Goal: Information Seeking & Learning: Check status

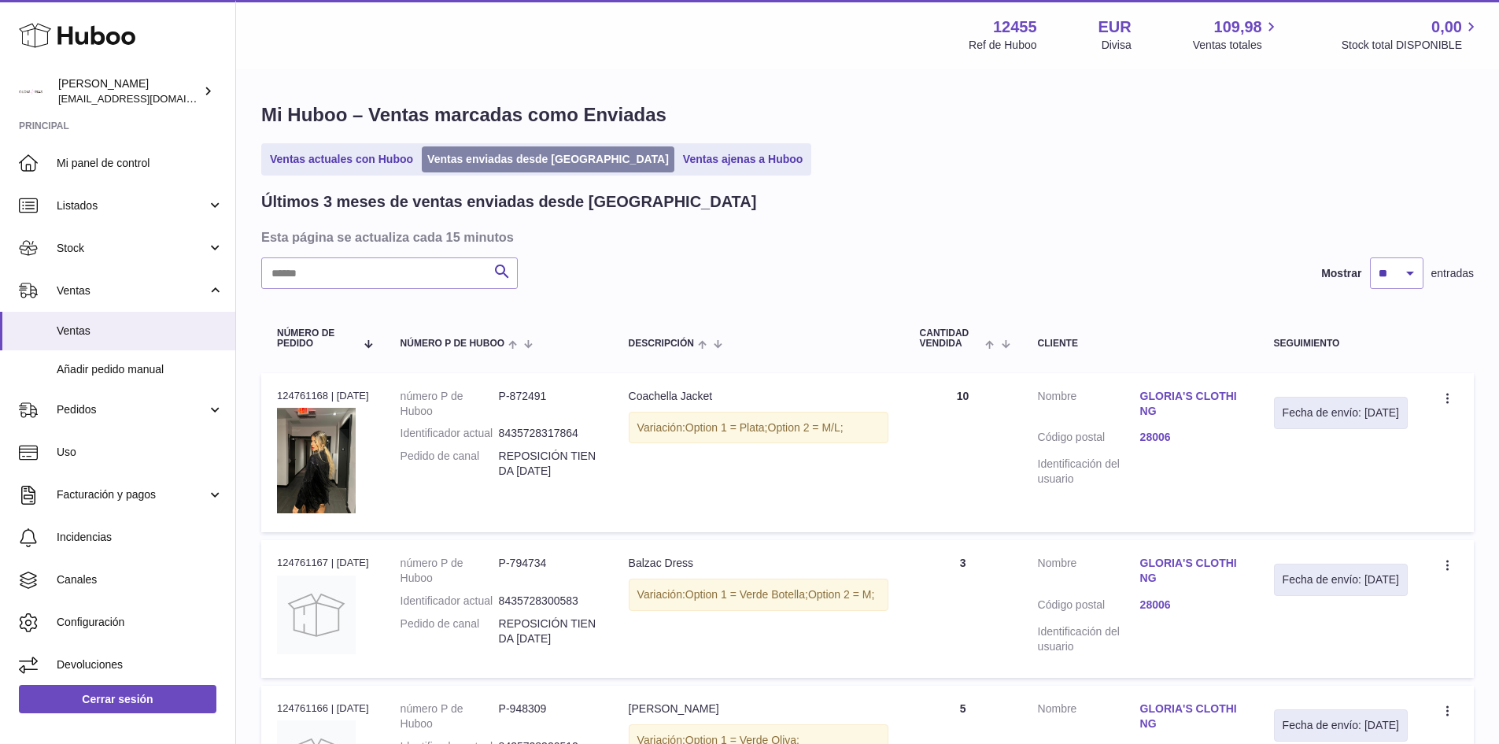
click at [492, 153] on link "Ventas enviadas desde [GEOGRAPHIC_DATA]" at bounding box center [548, 159] width 253 height 26
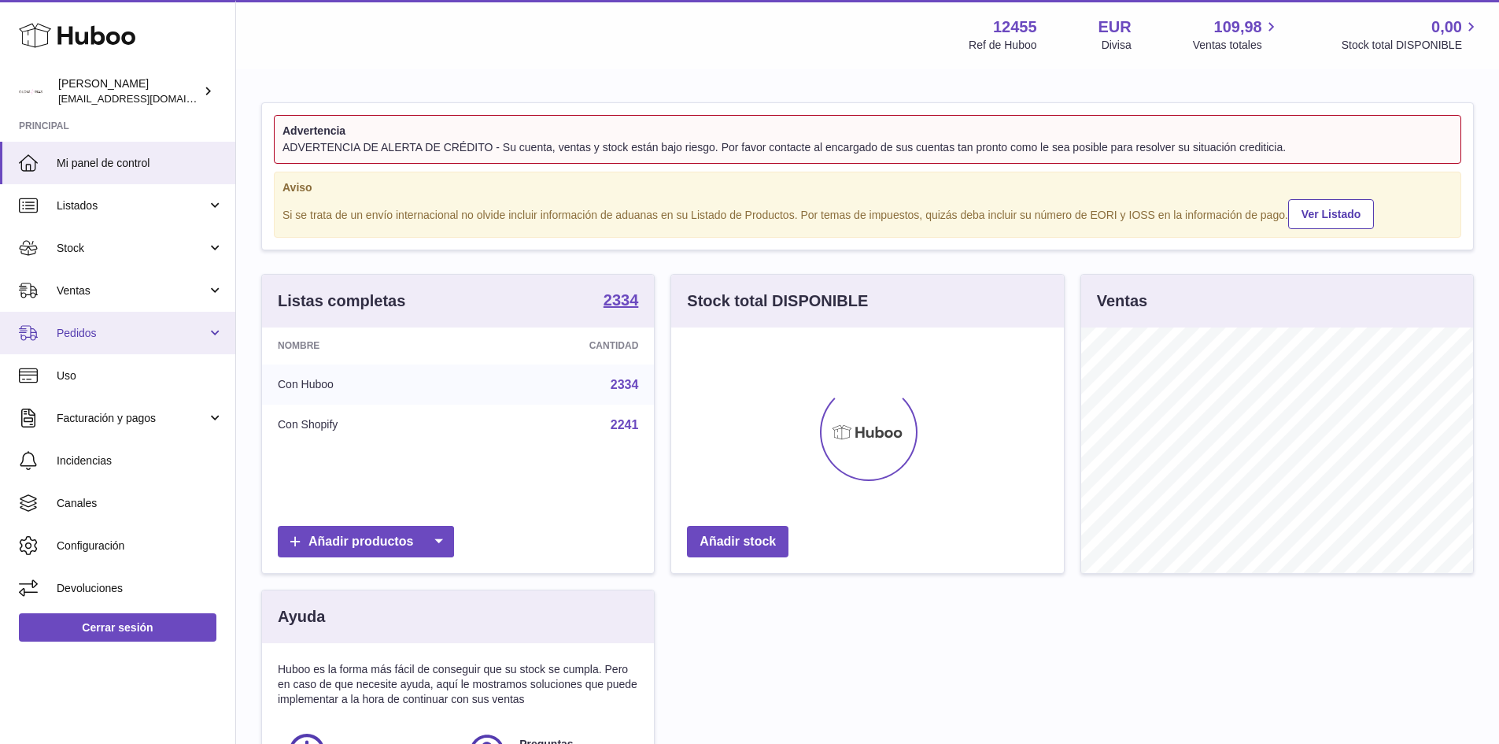
scroll to position [246, 393]
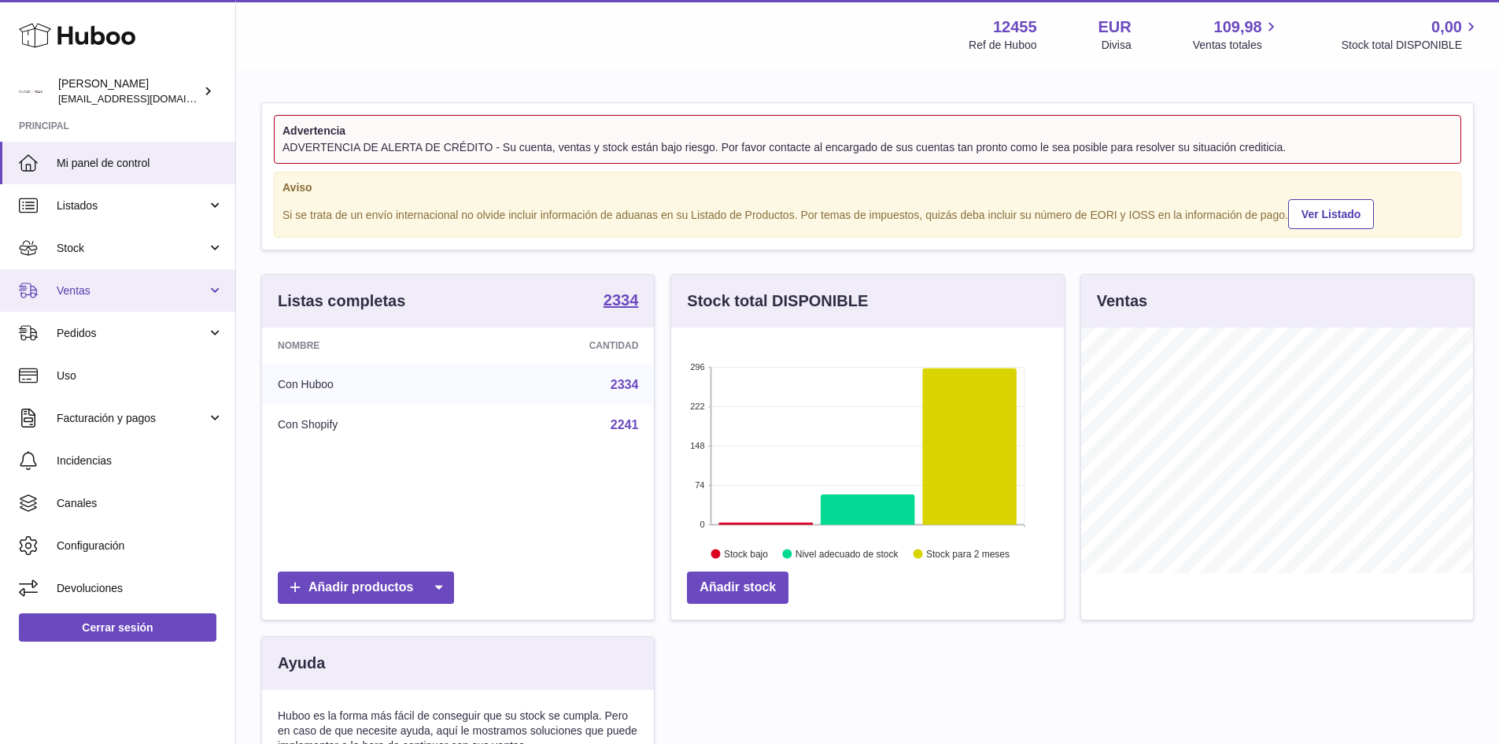
click at [128, 289] on span "Ventas" at bounding box center [132, 290] width 150 height 15
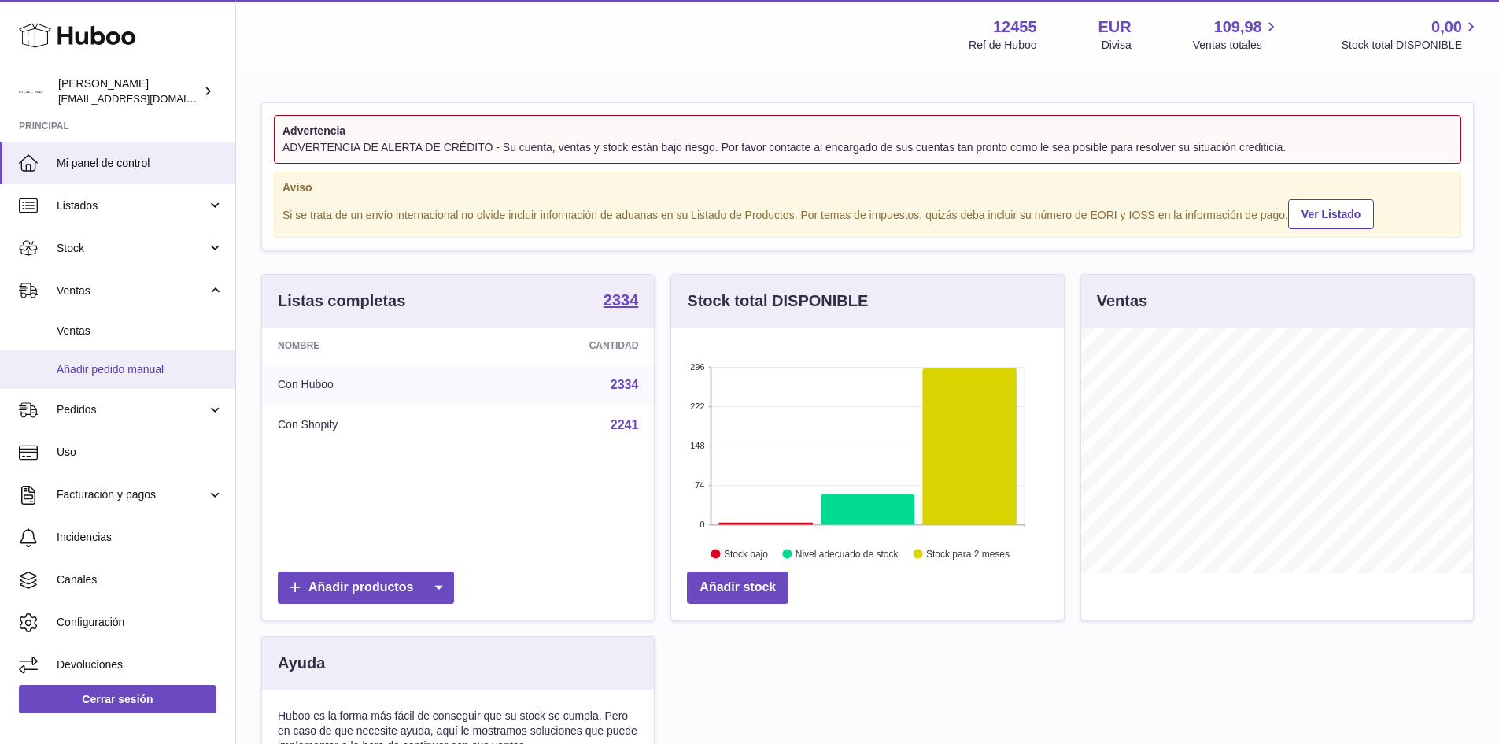
click at [102, 365] on span "Añadir pedido manual" at bounding box center [140, 369] width 167 height 15
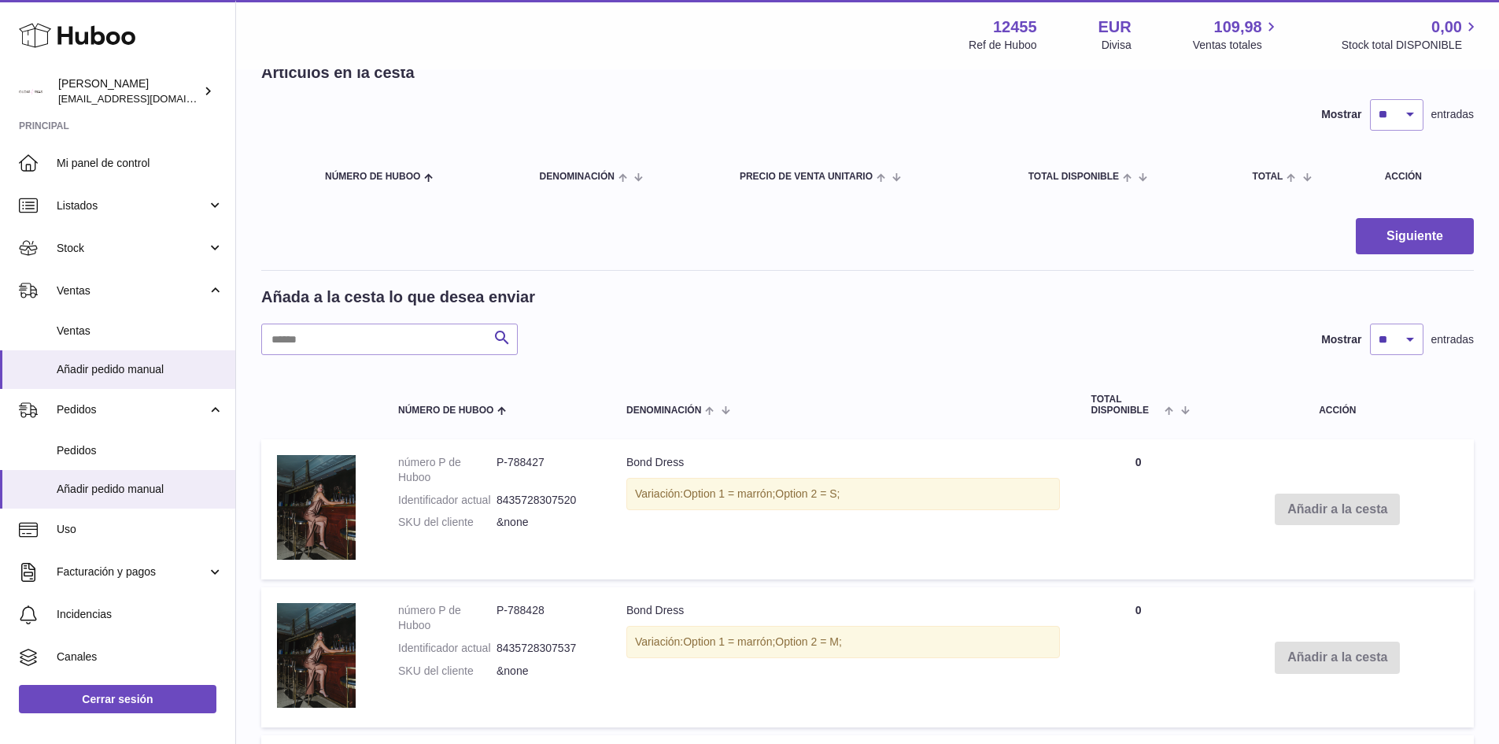
scroll to position [236, 0]
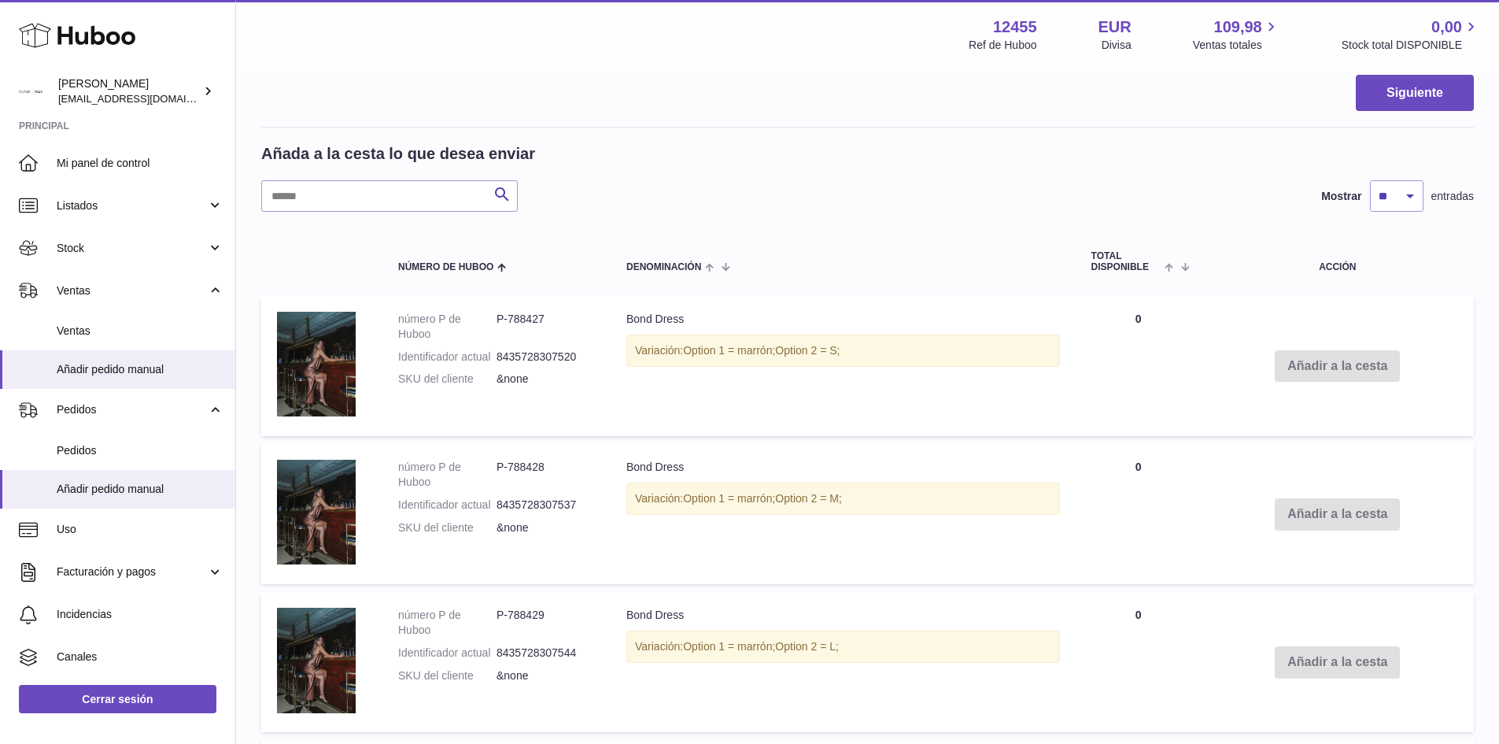
click at [398, 173] on div "Añada a la cesta lo que desea enviar Buscar Mostrar ** ** ** *** entradas" at bounding box center [867, 177] width 1213 height 68
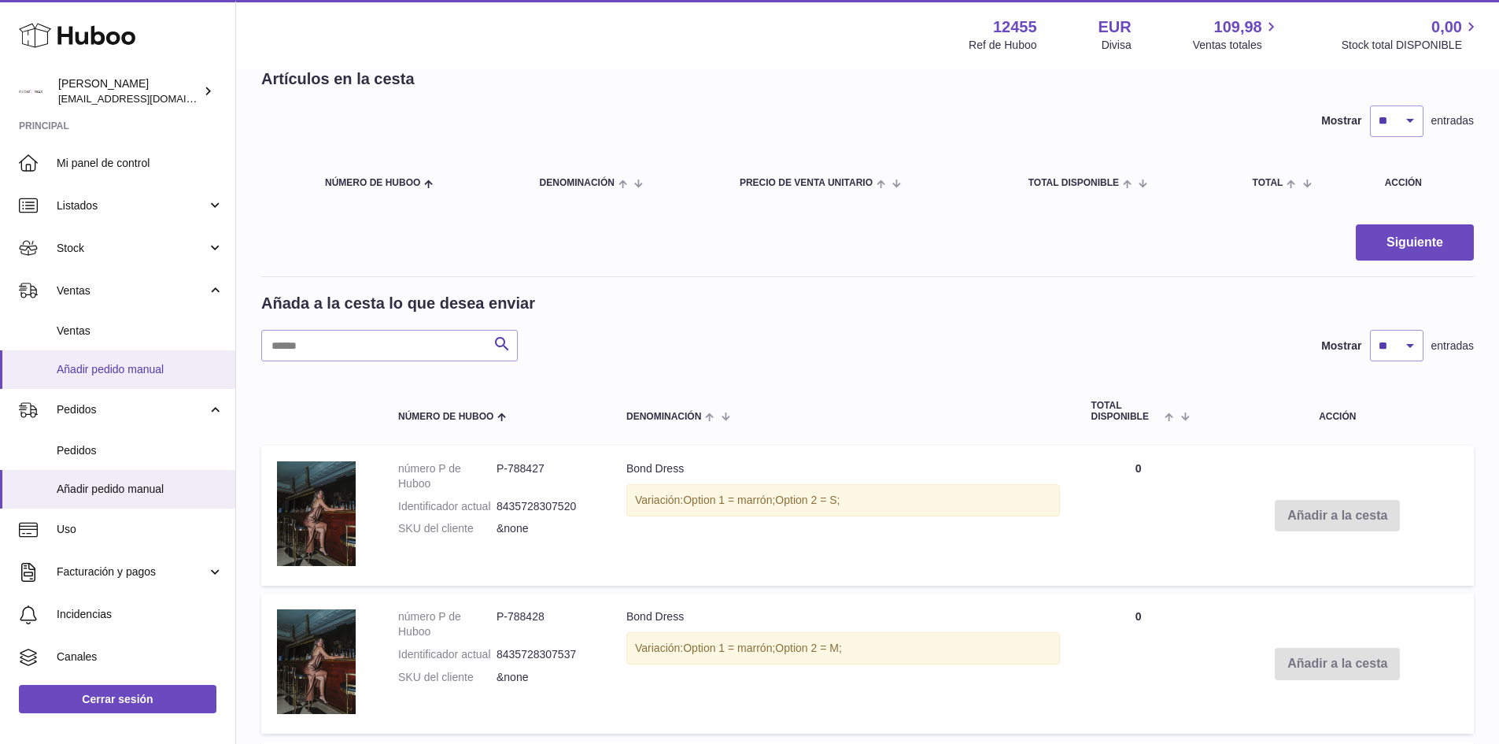
scroll to position [0, 0]
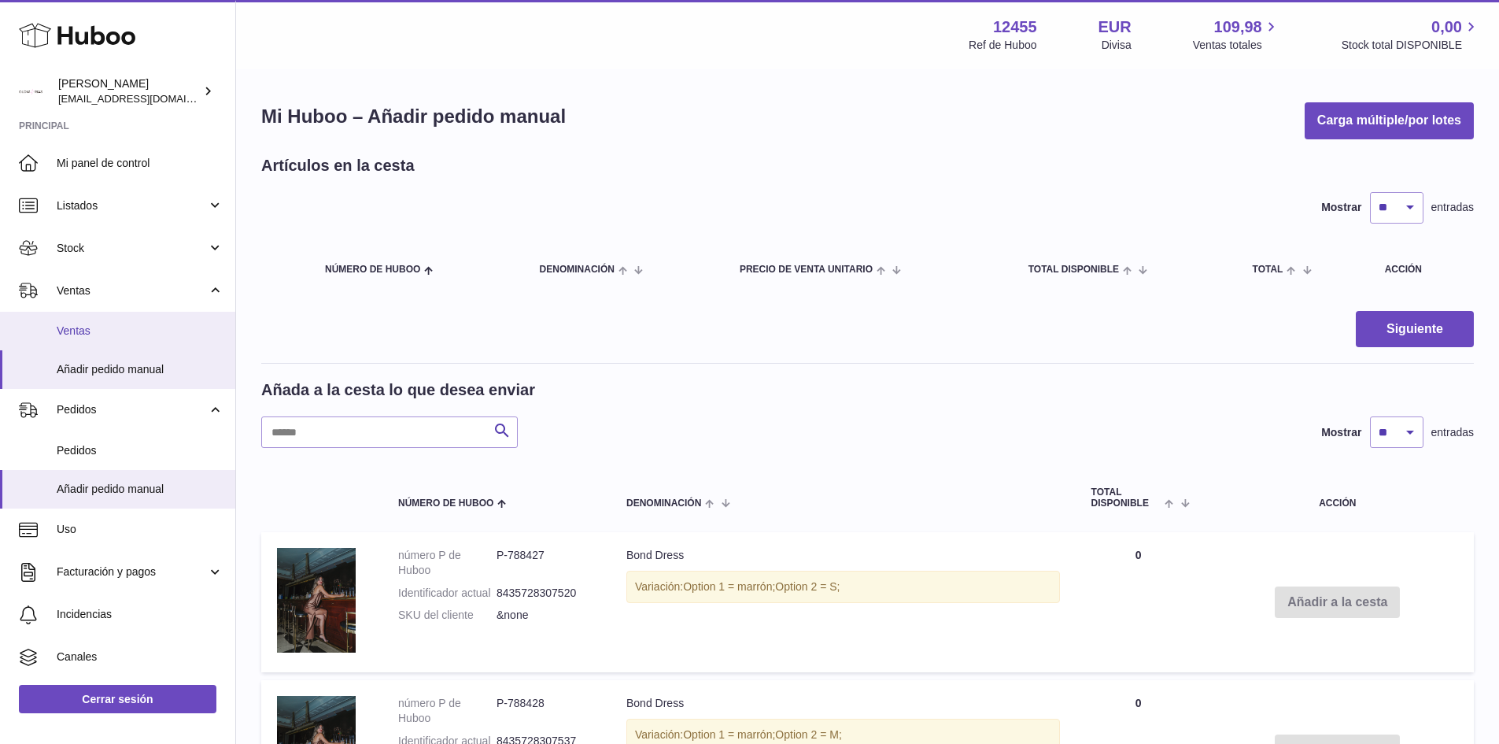
click at [113, 334] on span "Ventas" at bounding box center [140, 330] width 167 height 15
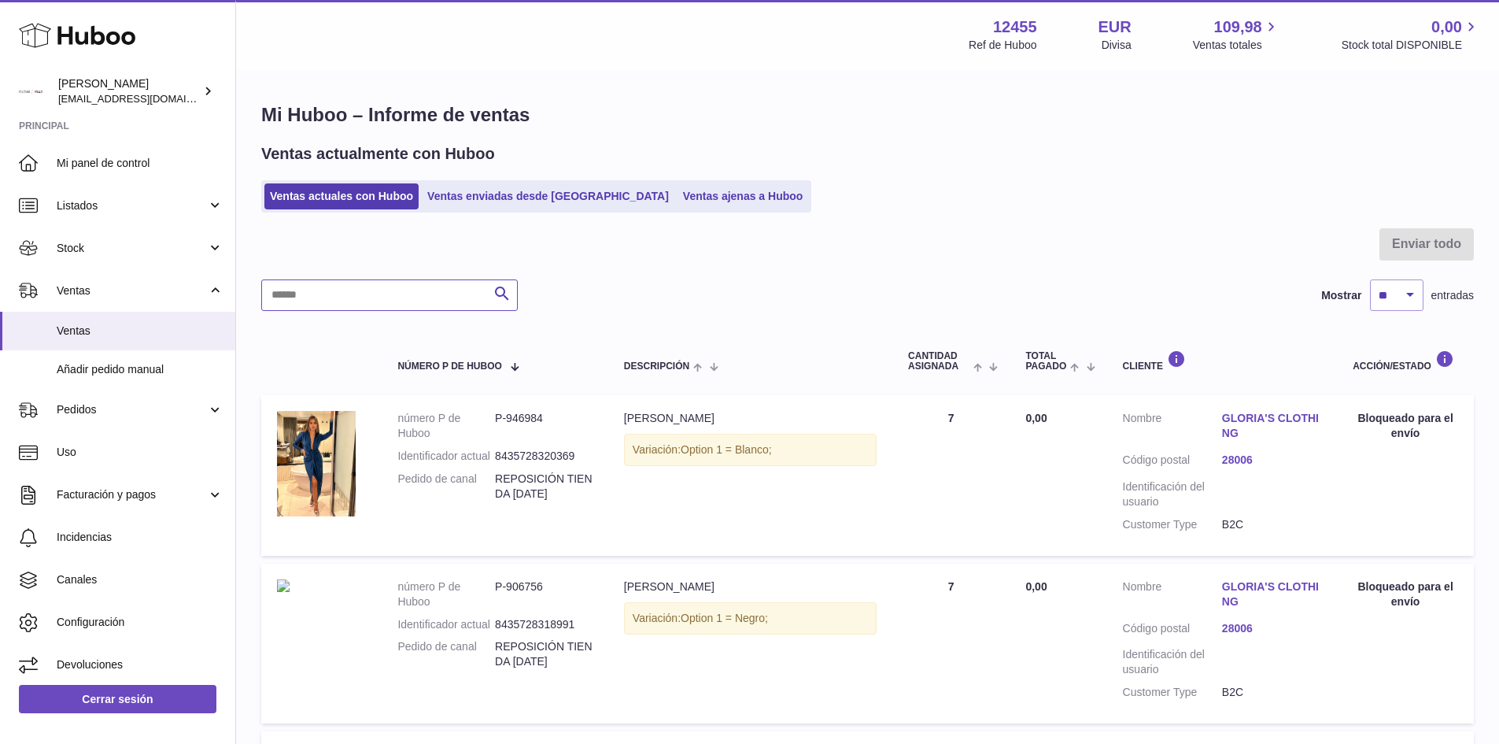
click at [299, 306] on input "text" at bounding box center [389, 294] width 257 height 31
type input "****"
click at [455, 195] on link "Ventas enviadas desde [GEOGRAPHIC_DATA]" at bounding box center [548, 196] width 253 height 26
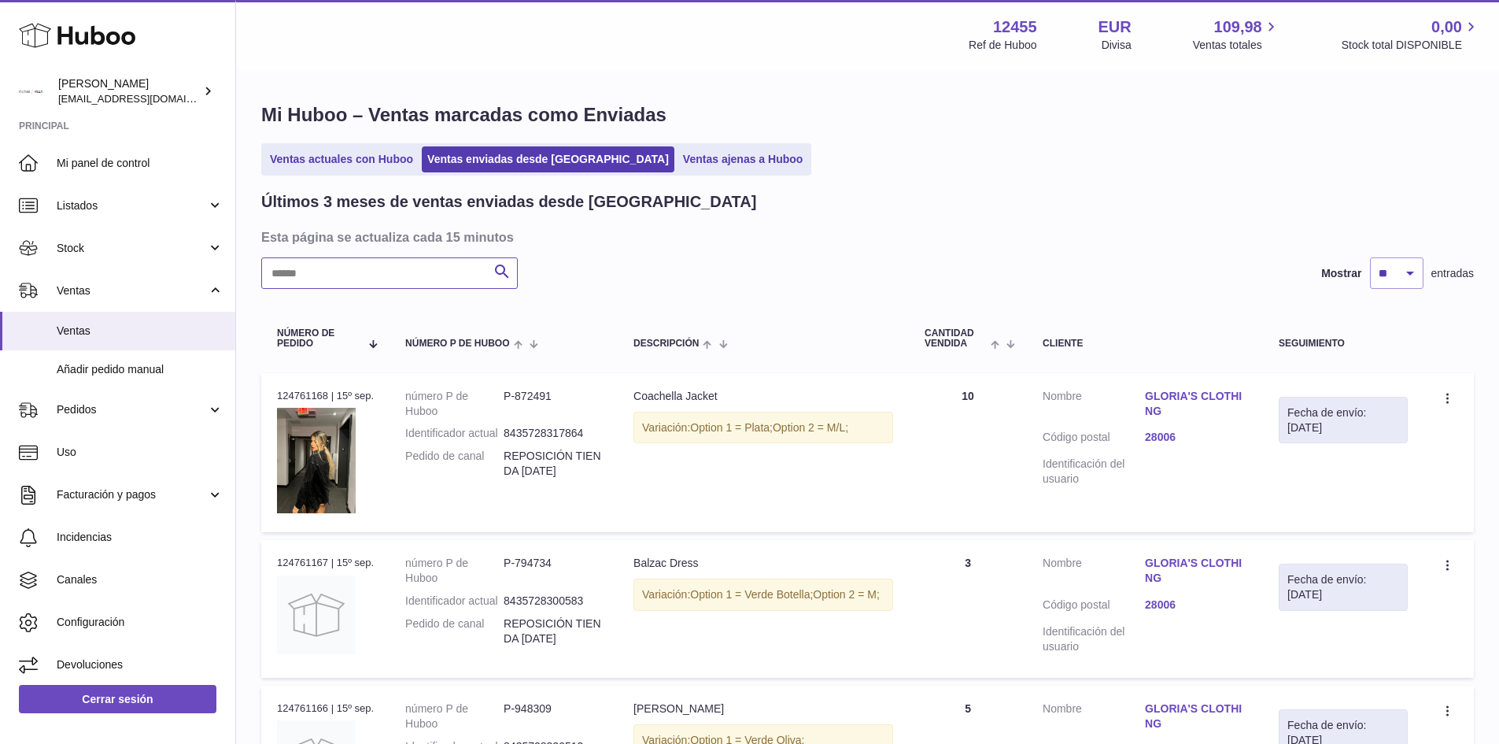
click at [358, 284] on input "text" at bounding box center [389, 272] width 257 height 31
type input "****"
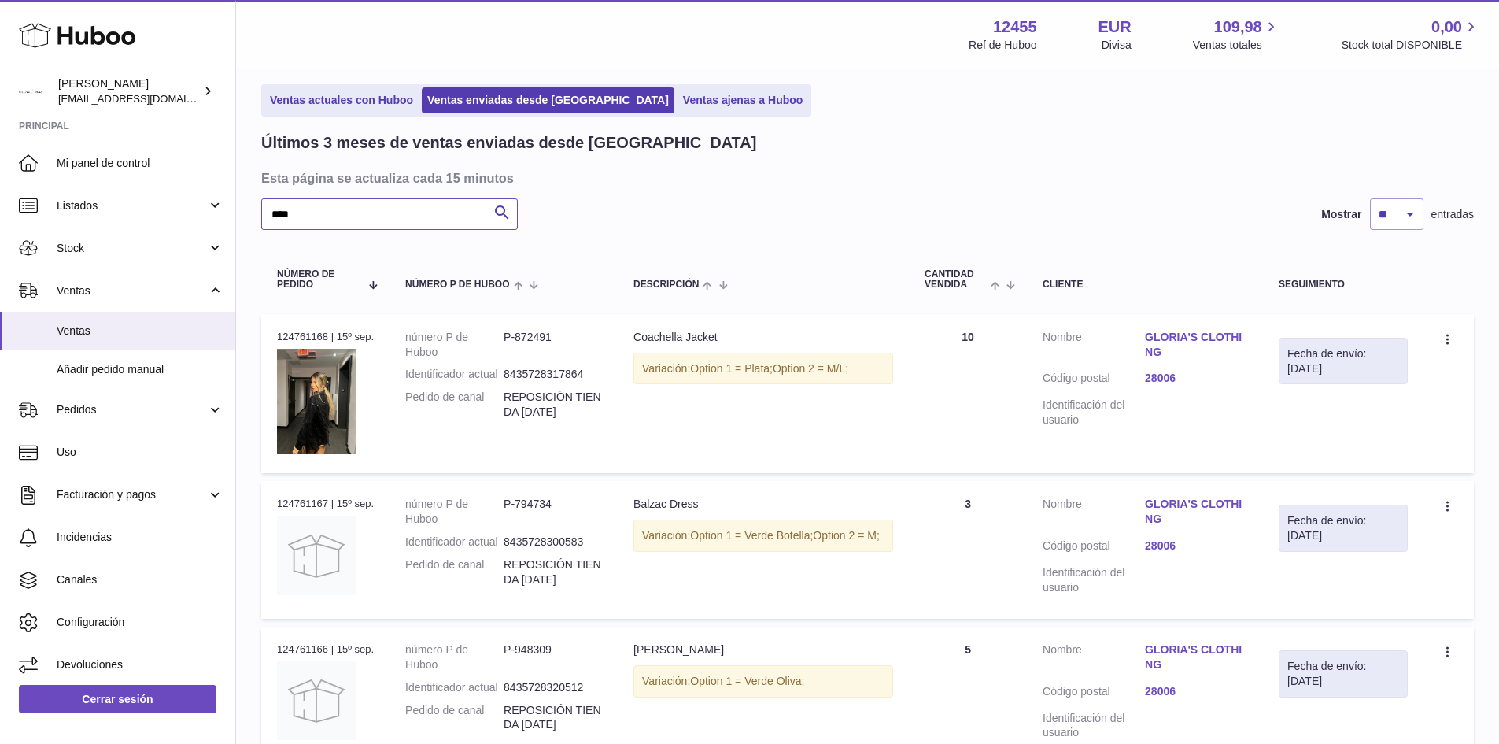
scroll to position [157, 0]
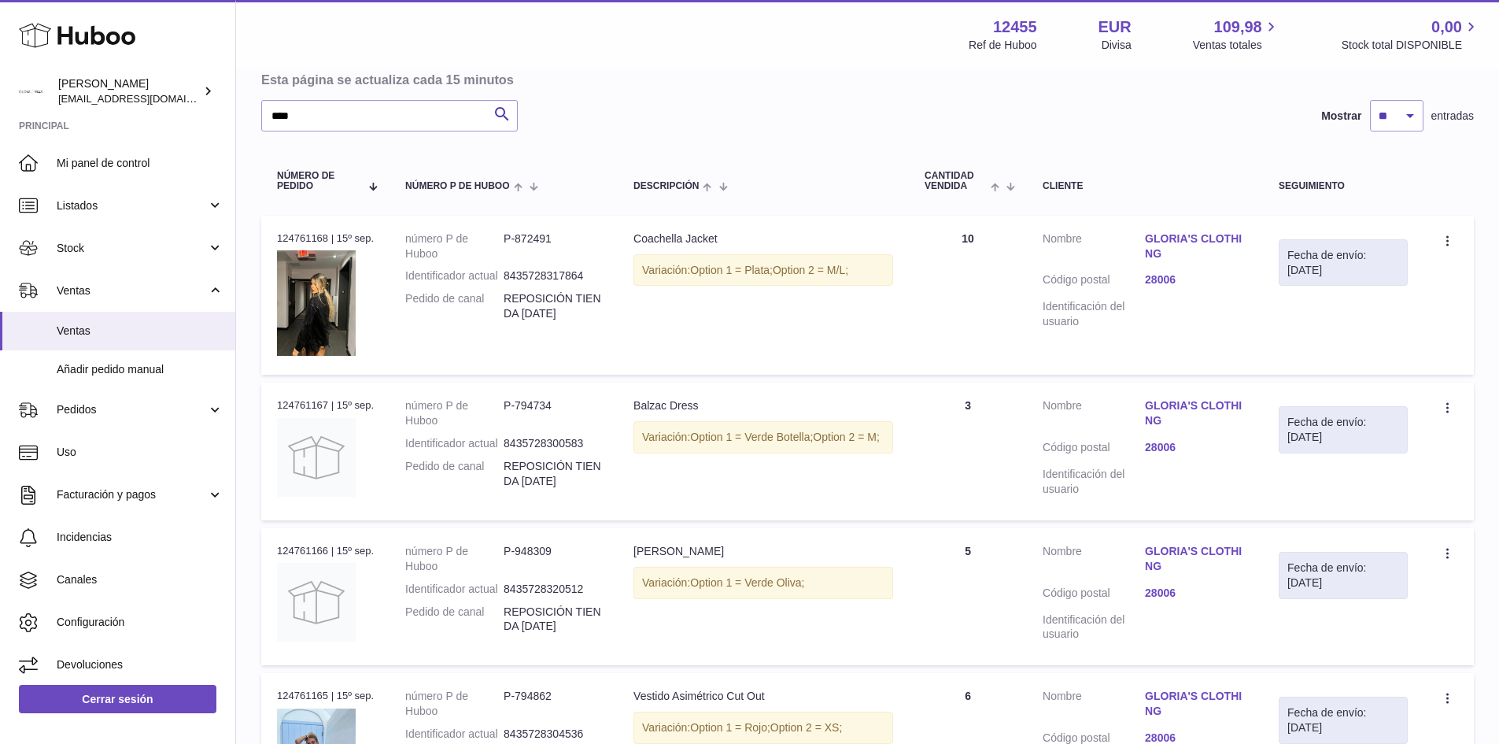
drag, startPoint x: 641, startPoint y: 421, endPoint x: 836, endPoint y: 464, distance: 199.8
click at [836, 453] on div "Variación: Option 1 = Verde Botella; Option 2 = M;" at bounding box center [764, 437] width 260 height 32
click at [782, 453] on div "Variación: Option 1 = Verde Botella; Option 2 = M;" at bounding box center [764, 437] width 260 height 32
drag, startPoint x: 669, startPoint y: 434, endPoint x: 619, endPoint y: 394, distance: 64.3
click at [619, 394] on td "Descripción Balzac Dress Variación: Option 1 = Verde Botella; Option 2 = M;" at bounding box center [763, 450] width 291 height 137
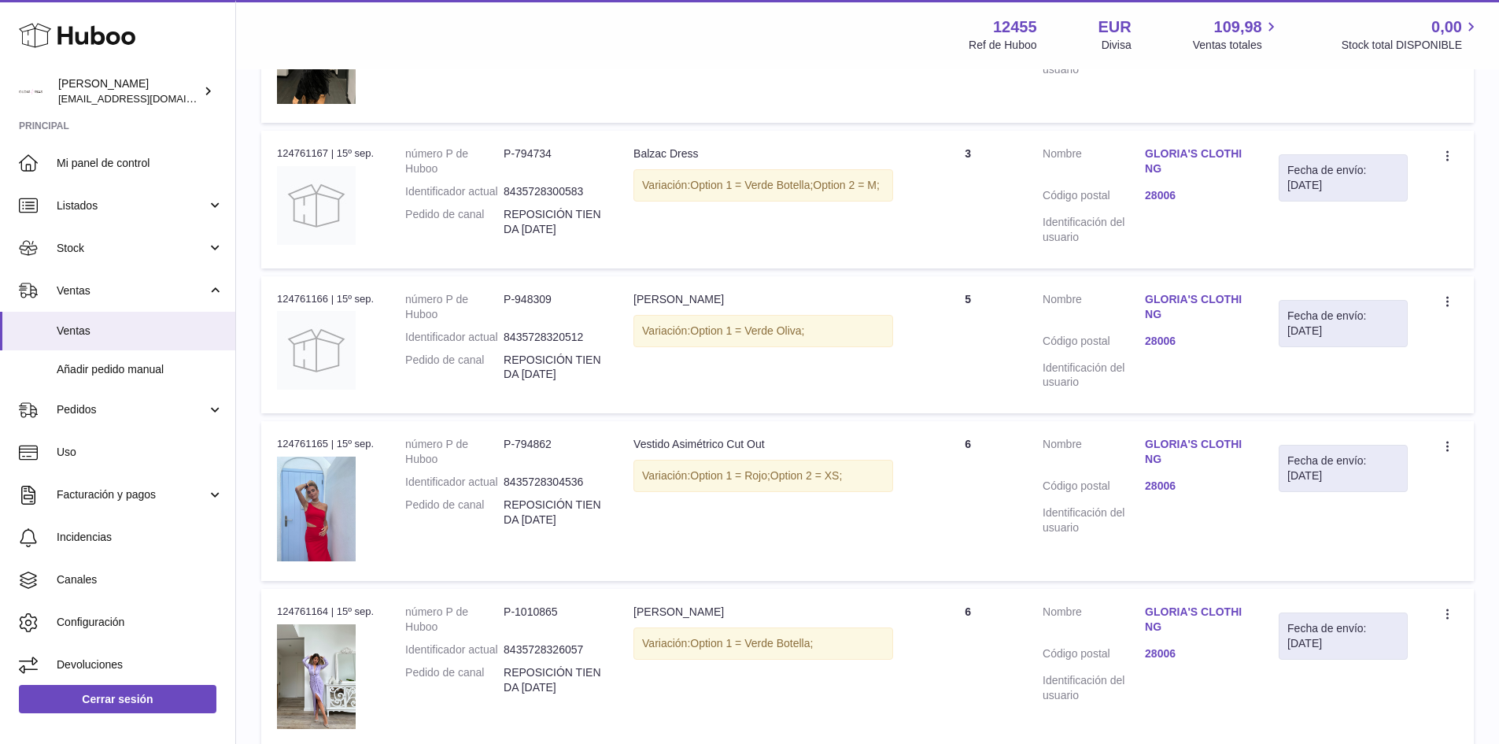
scroll to position [472, 0]
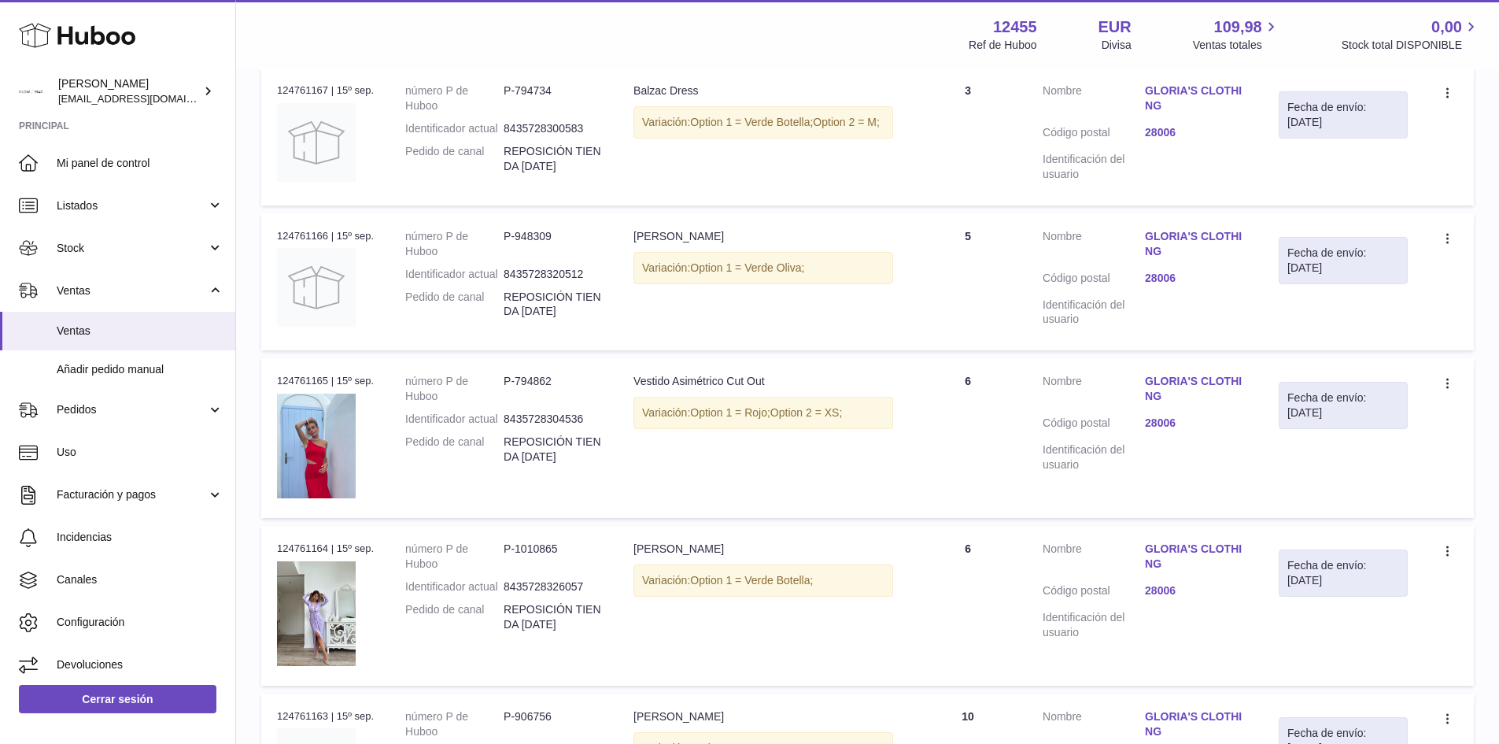
drag, startPoint x: 693, startPoint y: 409, endPoint x: 924, endPoint y: 427, distance: 232.0
click at [924, 427] on tr "N° de pedido 124761165 | [DATE] número P de Huboo P-794862 Identificador actual…" at bounding box center [867, 438] width 1213 height 160
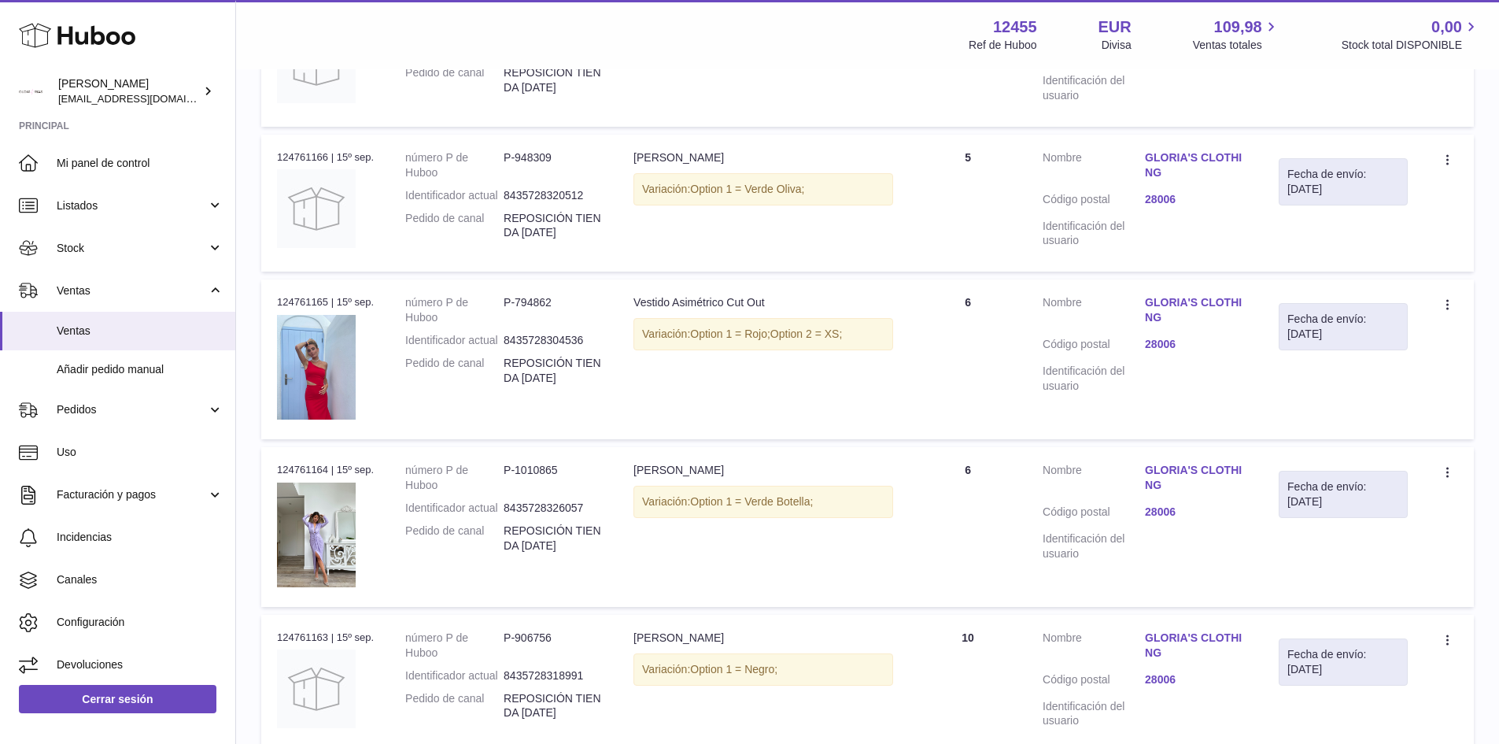
drag, startPoint x: 630, startPoint y: 486, endPoint x: 957, endPoint y: 483, distance: 327.4
click at [957, 483] on tr "N° de pedido 124761164 | [DATE] número P de Huboo P-1010865 Identificador actua…" at bounding box center [867, 527] width 1213 height 160
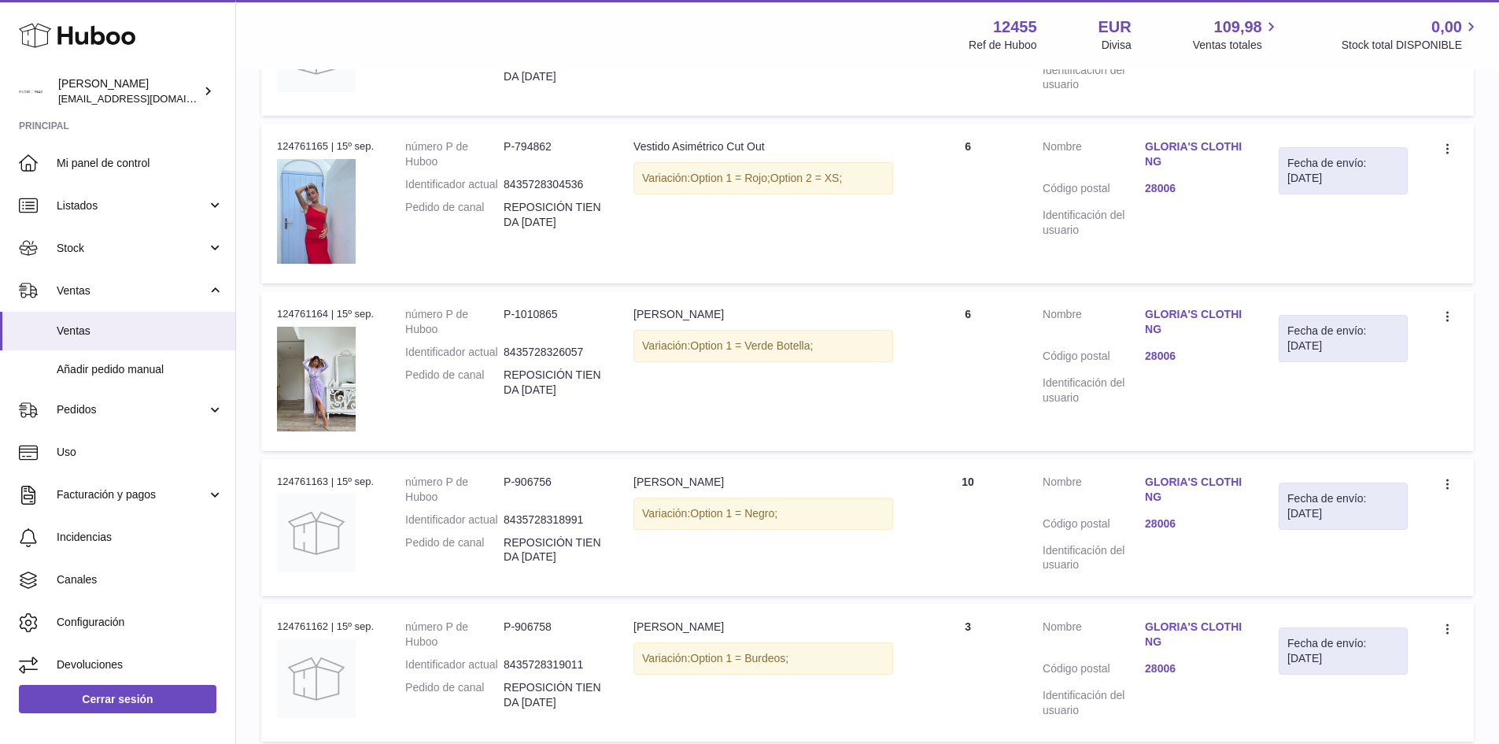
scroll to position [708, 0]
drag, startPoint x: 631, startPoint y: 519, endPoint x: 864, endPoint y: 515, distance: 233.0
click at [864, 515] on td "Descripción [PERSON_NAME] Variación: Option 1 = Negro;" at bounding box center [763, 525] width 291 height 137
drag, startPoint x: 647, startPoint y: 652, endPoint x: 1007, endPoint y: 642, distance: 359.8
click at [1007, 642] on tr "N° de pedido 124761162 | [DATE] número P de Huboo P-906758 Identificador actual…" at bounding box center [867, 670] width 1213 height 137
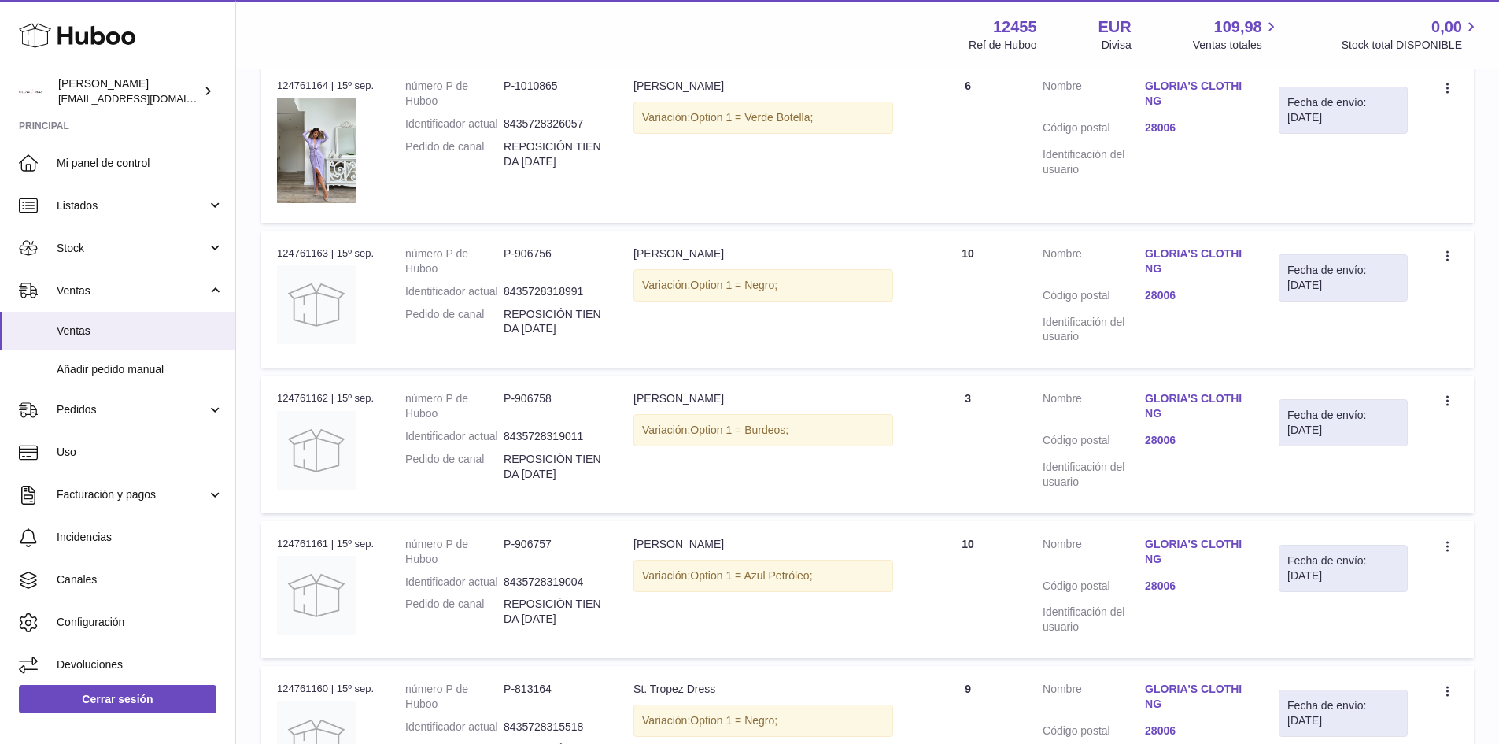
scroll to position [944, 0]
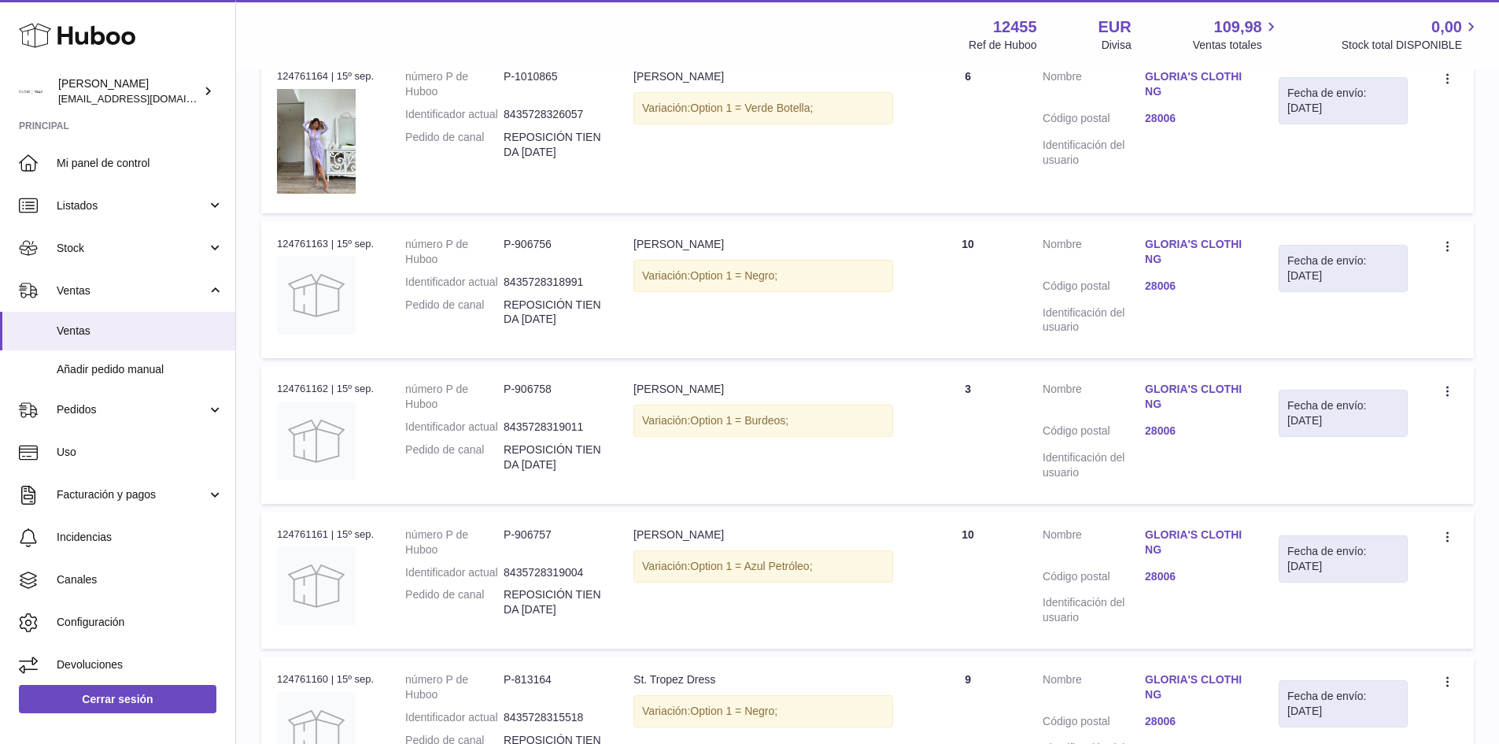
drag, startPoint x: 612, startPoint y: 573, endPoint x: 900, endPoint y: 591, distance: 288.6
click at [900, 591] on tr "N° de pedido 124761161 | [DATE] número P de Huboo P-906757 Identificador actual…" at bounding box center [867, 580] width 1213 height 137
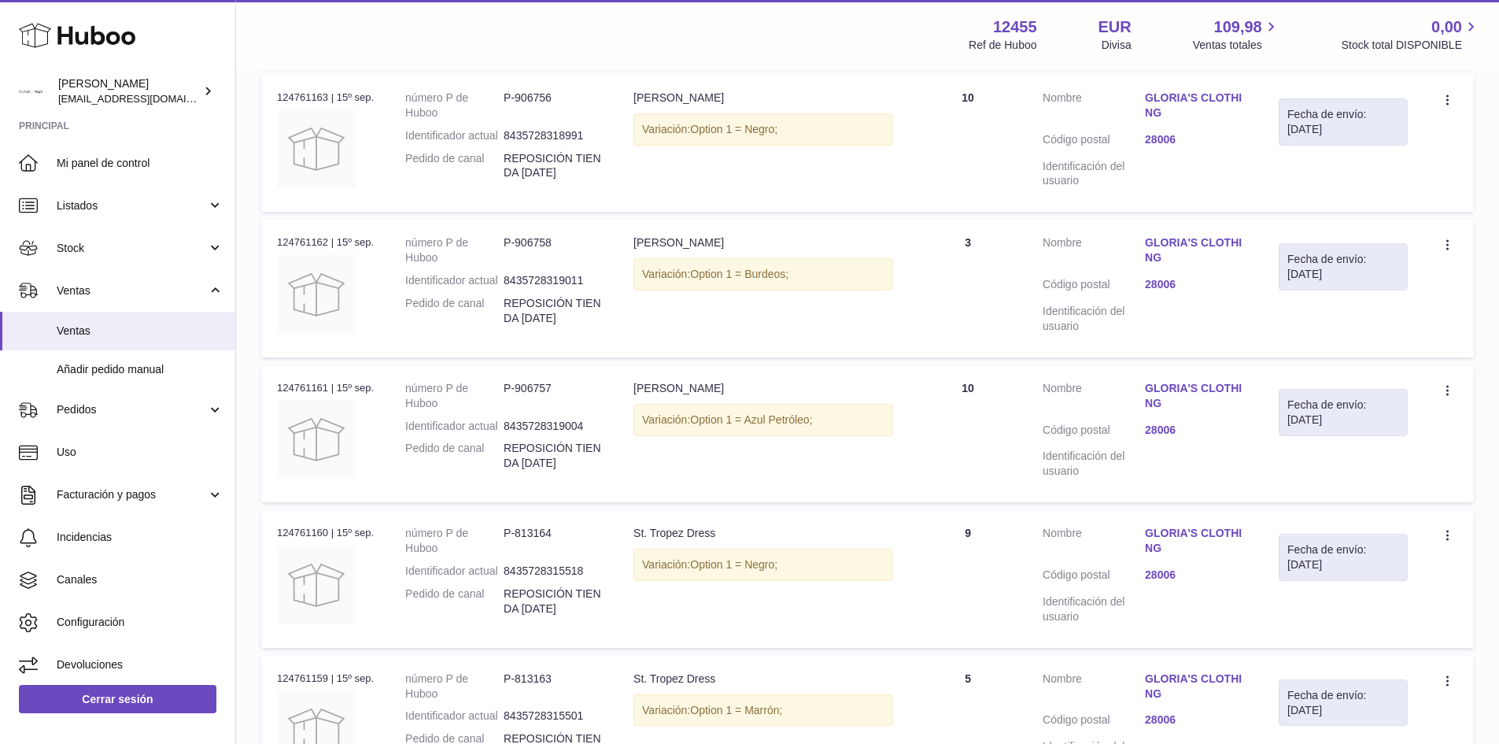
scroll to position [1181, 0]
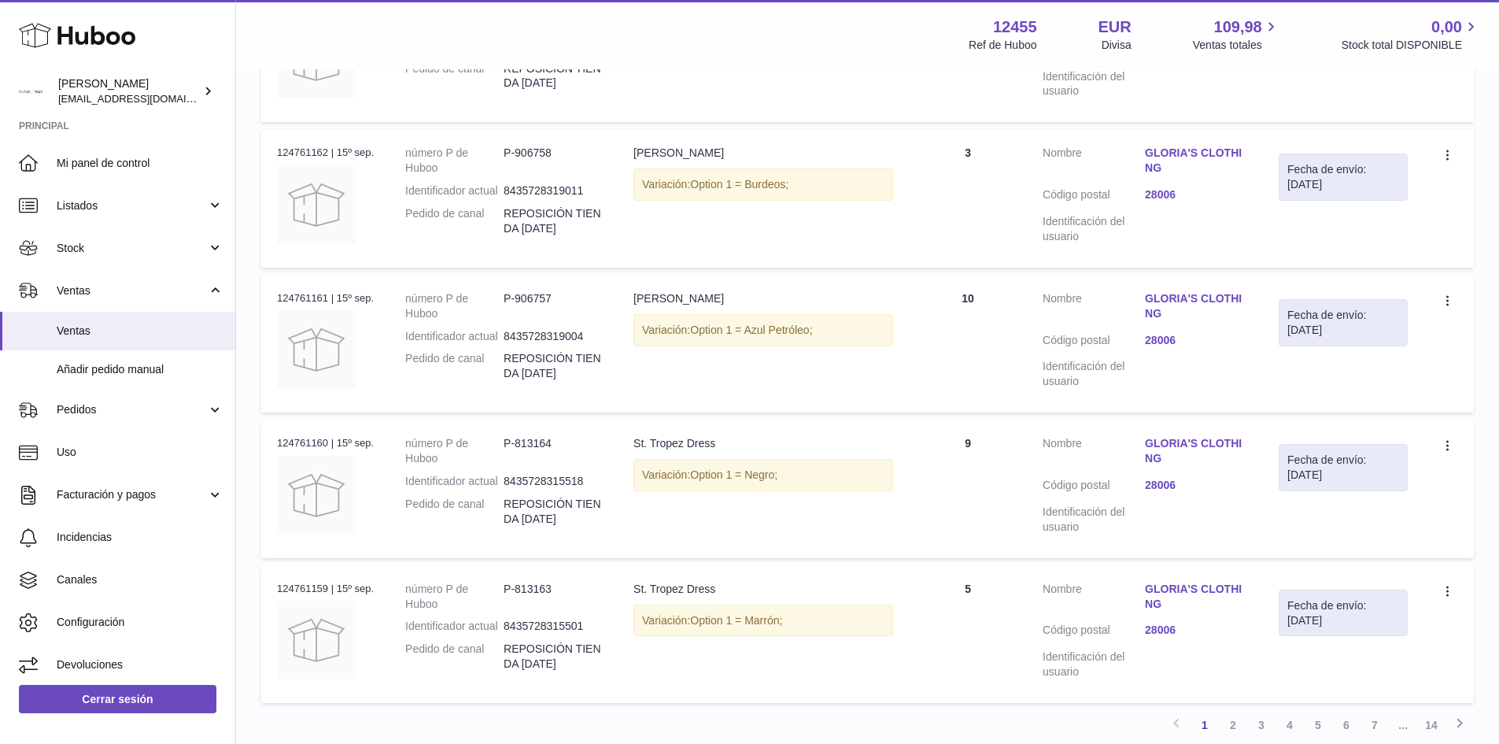
drag, startPoint x: 663, startPoint y: 472, endPoint x: 994, endPoint y: 575, distance: 346.0
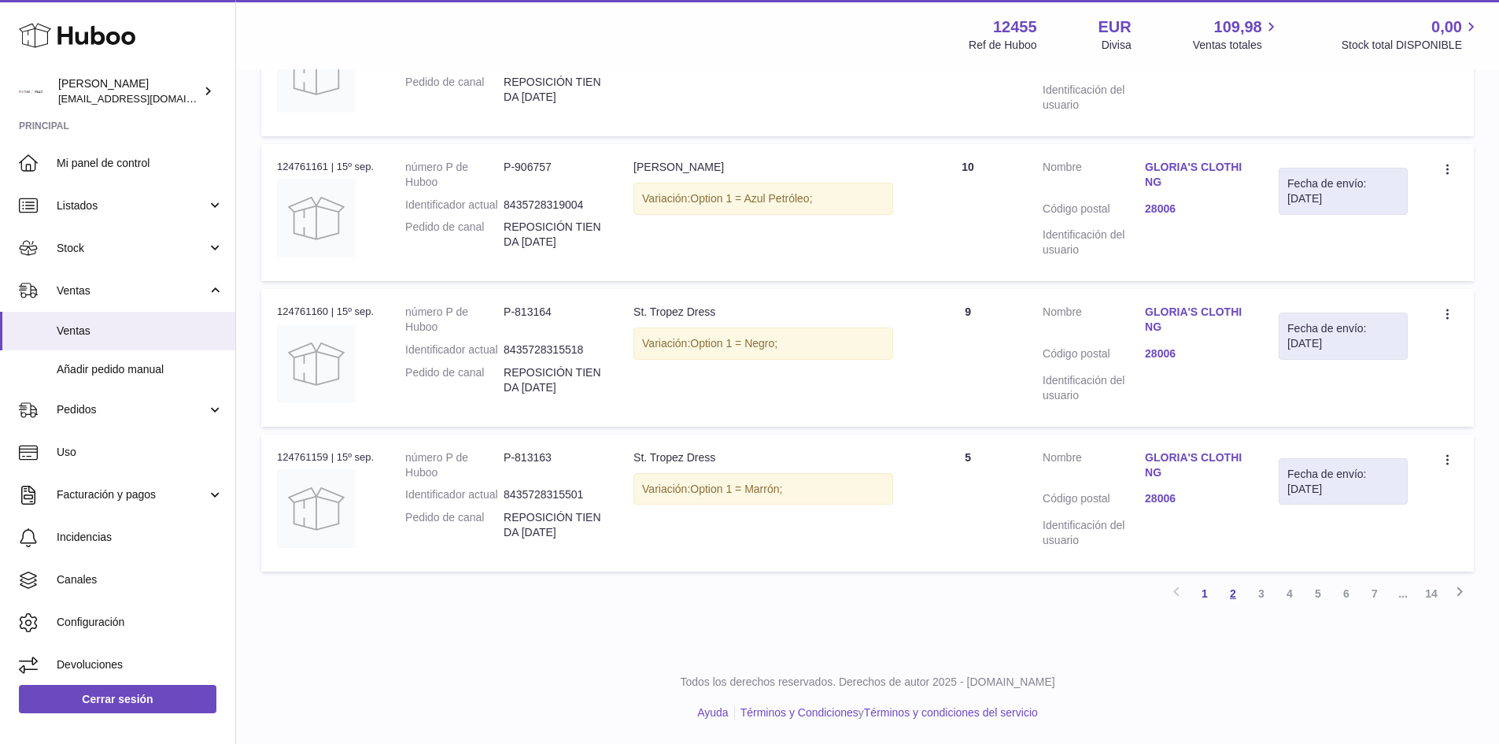
click at [1231, 590] on link "2" at bounding box center [1233, 593] width 28 height 28
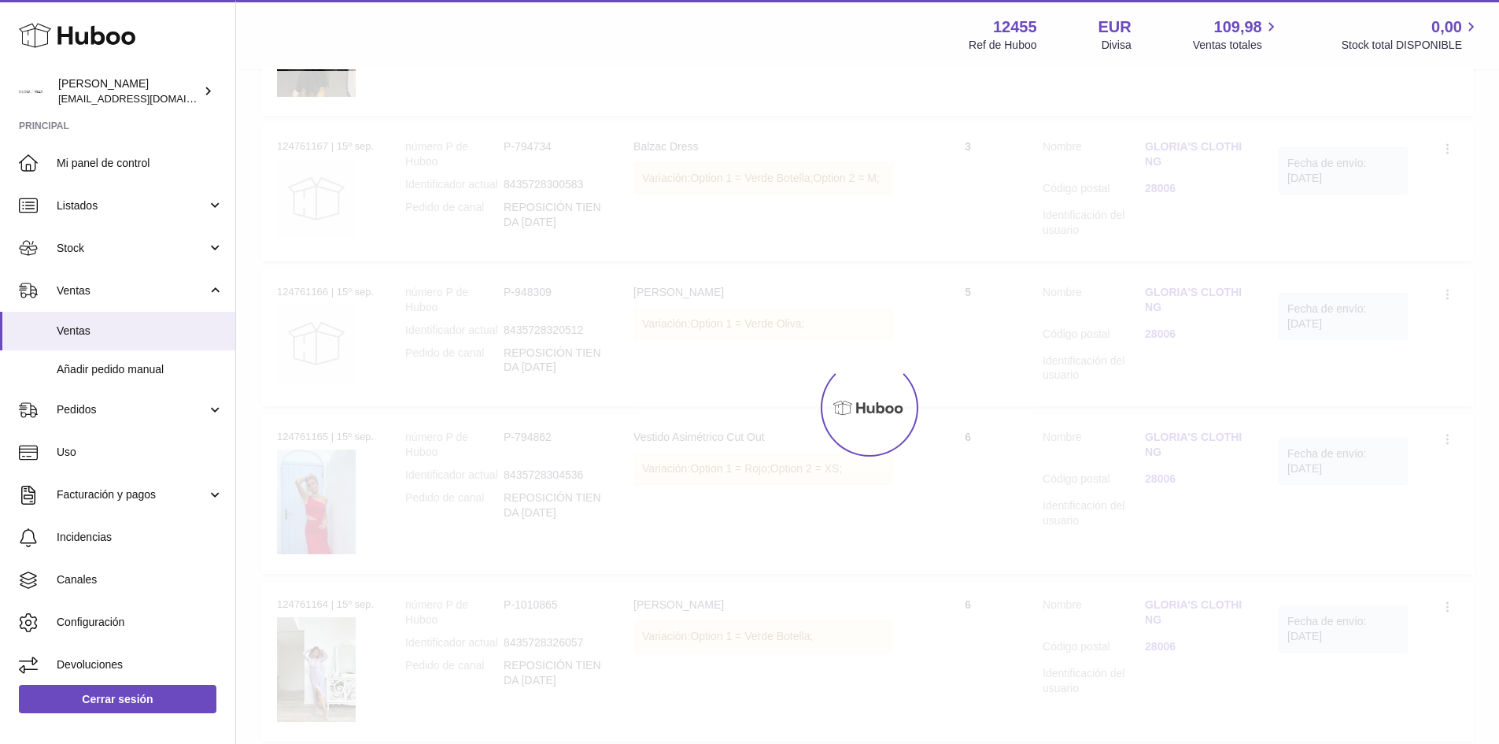
scroll to position [71, 0]
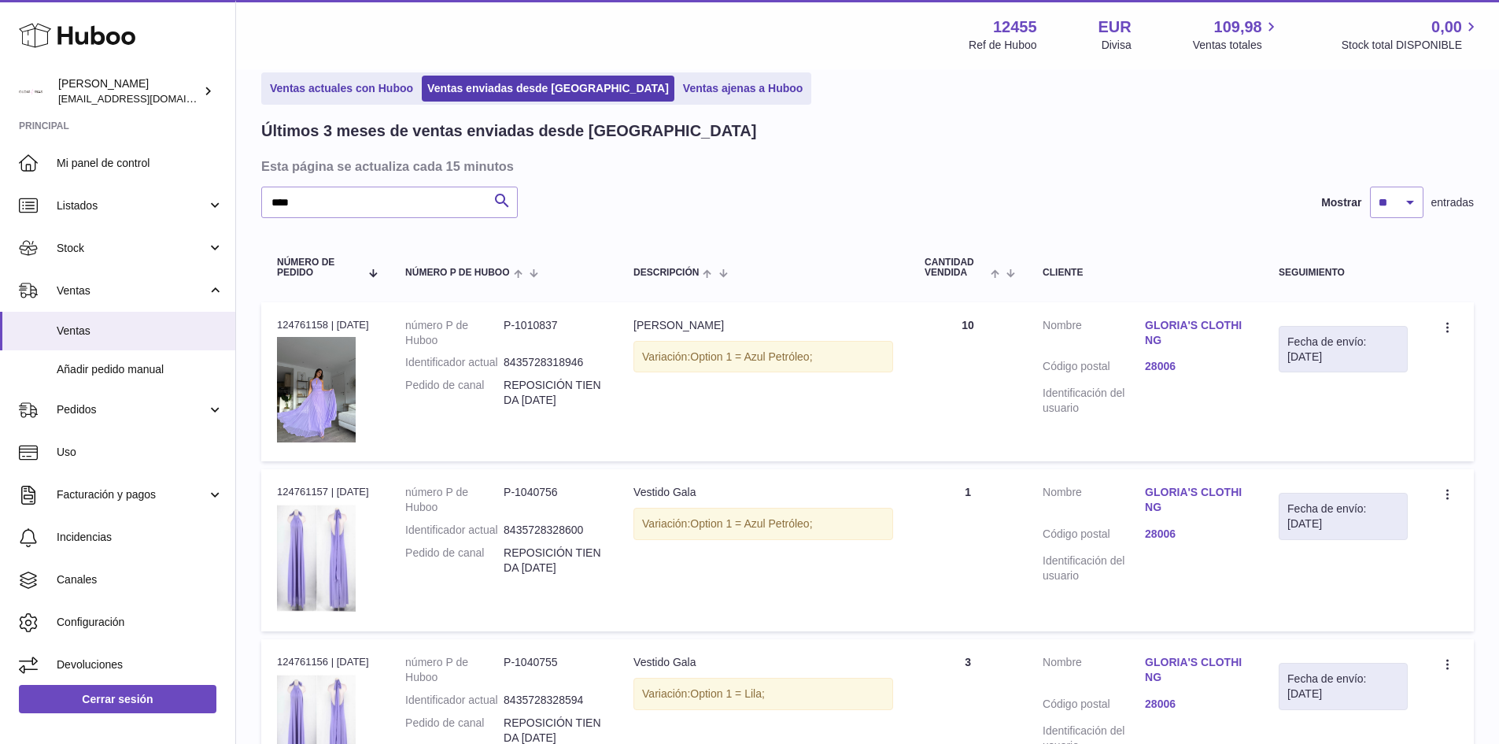
drag, startPoint x: 610, startPoint y: 331, endPoint x: 903, endPoint y: 357, distance: 293.9
click at [903, 357] on tr "N° de pedido 124761158 | [DATE] número P de Huboo P-1010837 Identificador actua…" at bounding box center [867, 382] width 1213 height 160
click at [798, 364] on div "Variación: Option 1 = Azul Petróleo;" at bounding box center [764, 357] width 260 height 32
drag, startPoint x: 838, startPoint y: 364, endPoint x: 602, endPoint y: 379, distance: 236.6
click at [602, 379] on tr "N° de pedido 124761158 | [DATE] número P de Huboo P-1010837 Identificador actua…" at bounding box center [867, 382] width 1213 height 160
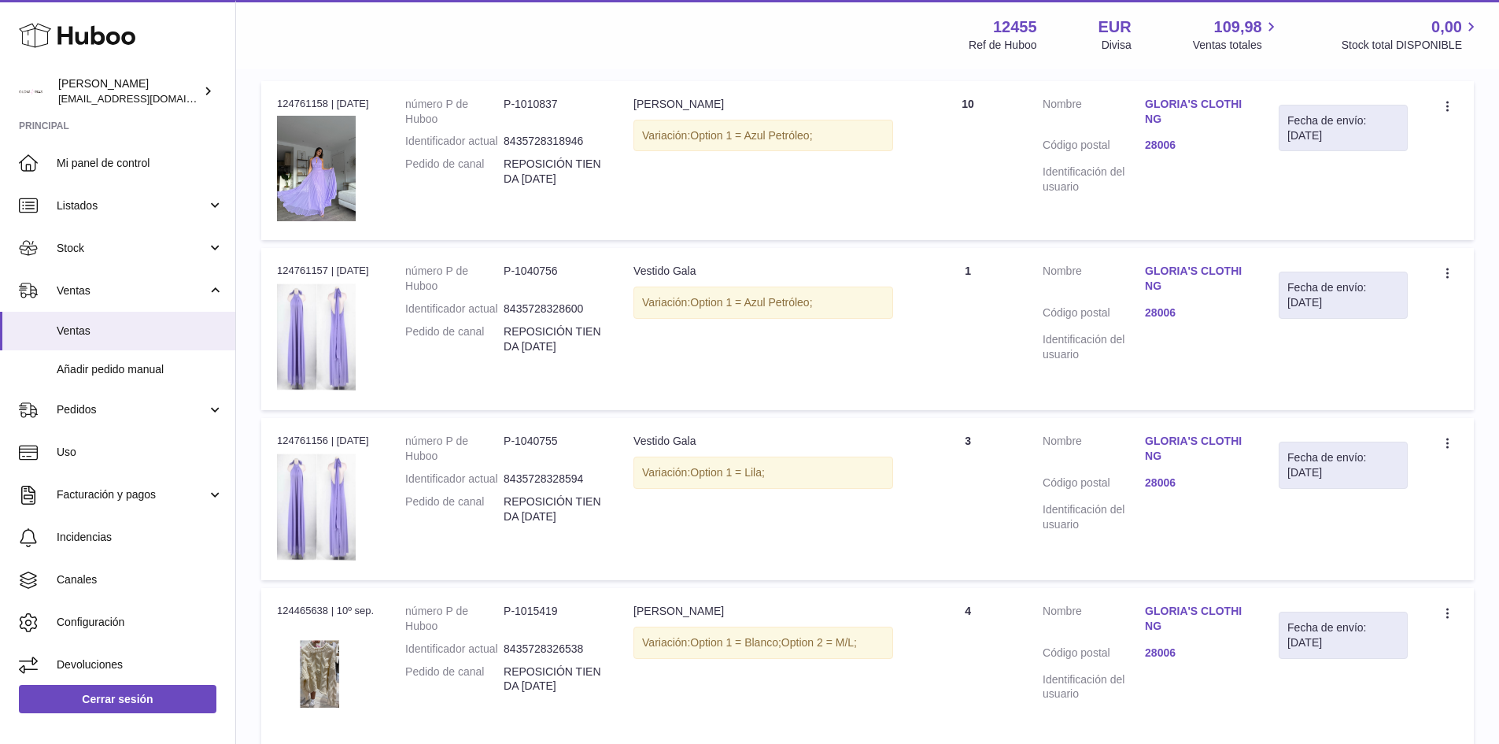
scroll to position [307, 0]
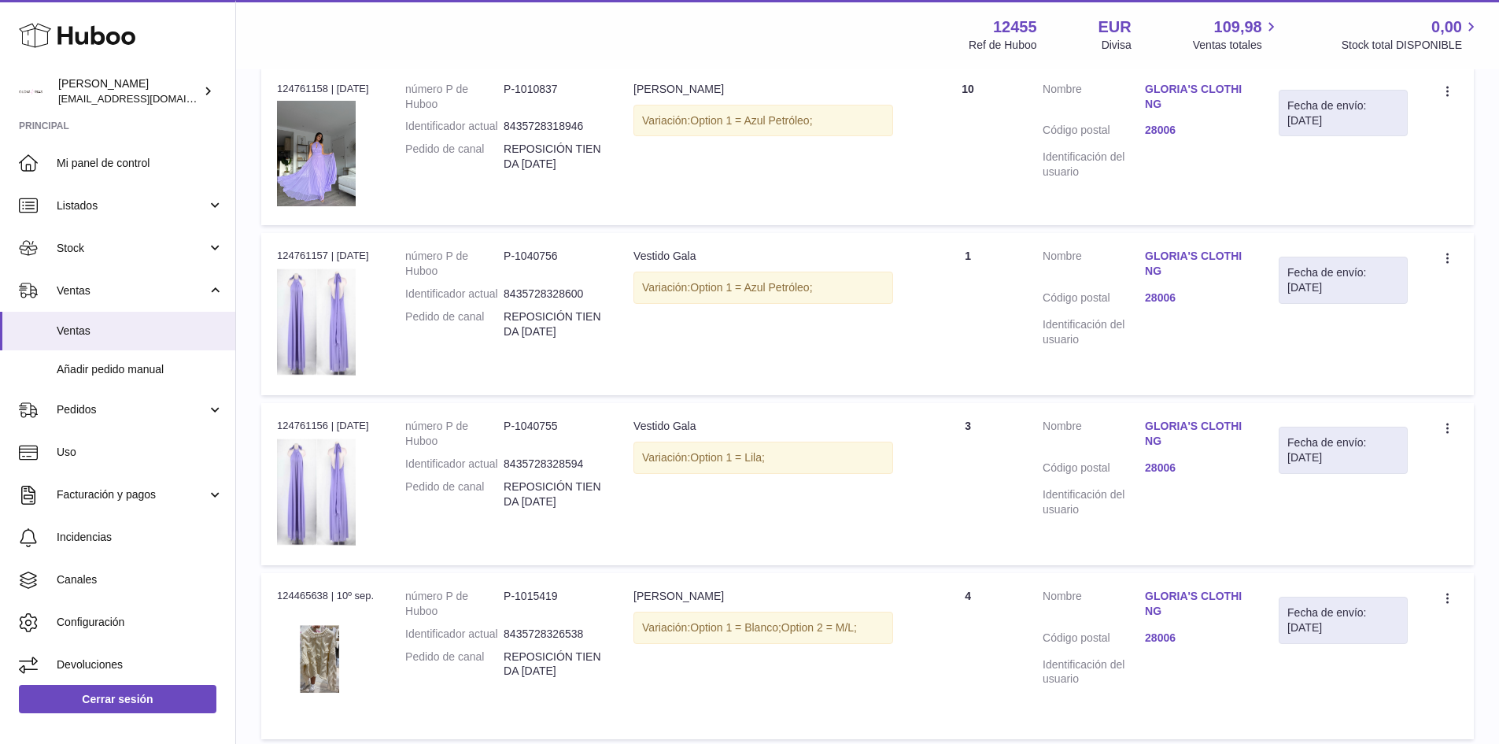
drag, startPoint x: 639, startPoint y: 418, endPoint x: 1015, endPoint y: 436, distance: 376.6
click at [1015, 436] on tr "N° de pedido 124761156 | [DATE] número P de Huboo P-1040755 Identificador actua…" at bounding box center [867, 484] width 1213 height 162
click at [976, 521] on td "Cantidad 3" at bounding box center [968, 484] width 118 height 162
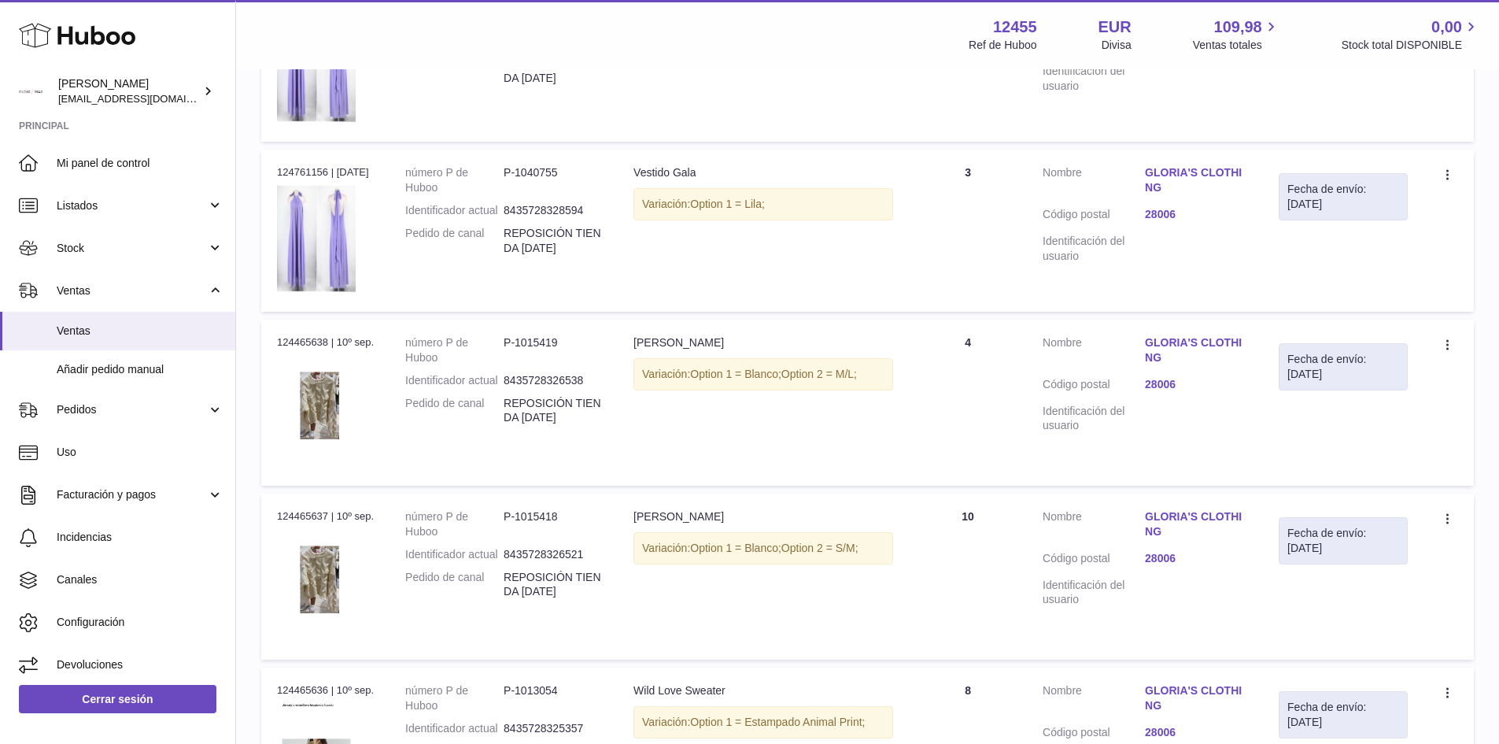
scroll to position [700, 0]
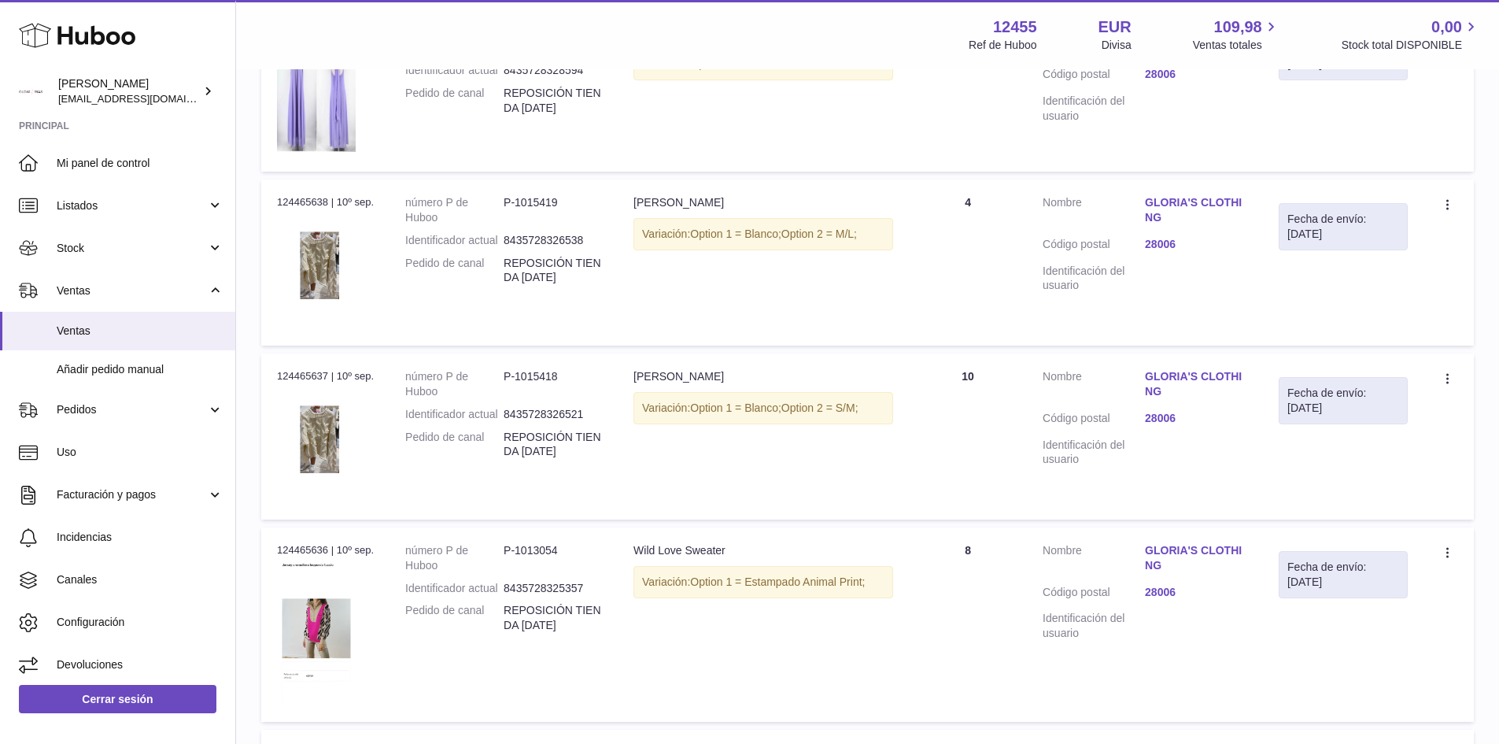
drag, startPoint x: 622, startPoint y: 204, endPoint x: 961, endPoint y: 576, distance: 503.6
click at [999, 564] on tbody "N° de pedido 124761158 | [DATE] número P de Huboo P-1010837 Identificador actua…" at bounding box center [867, 531] width 1213 height 1716
click at [961, 577] on td "Cantidad 8" at bounding box center [968, 624] width 118 height 194
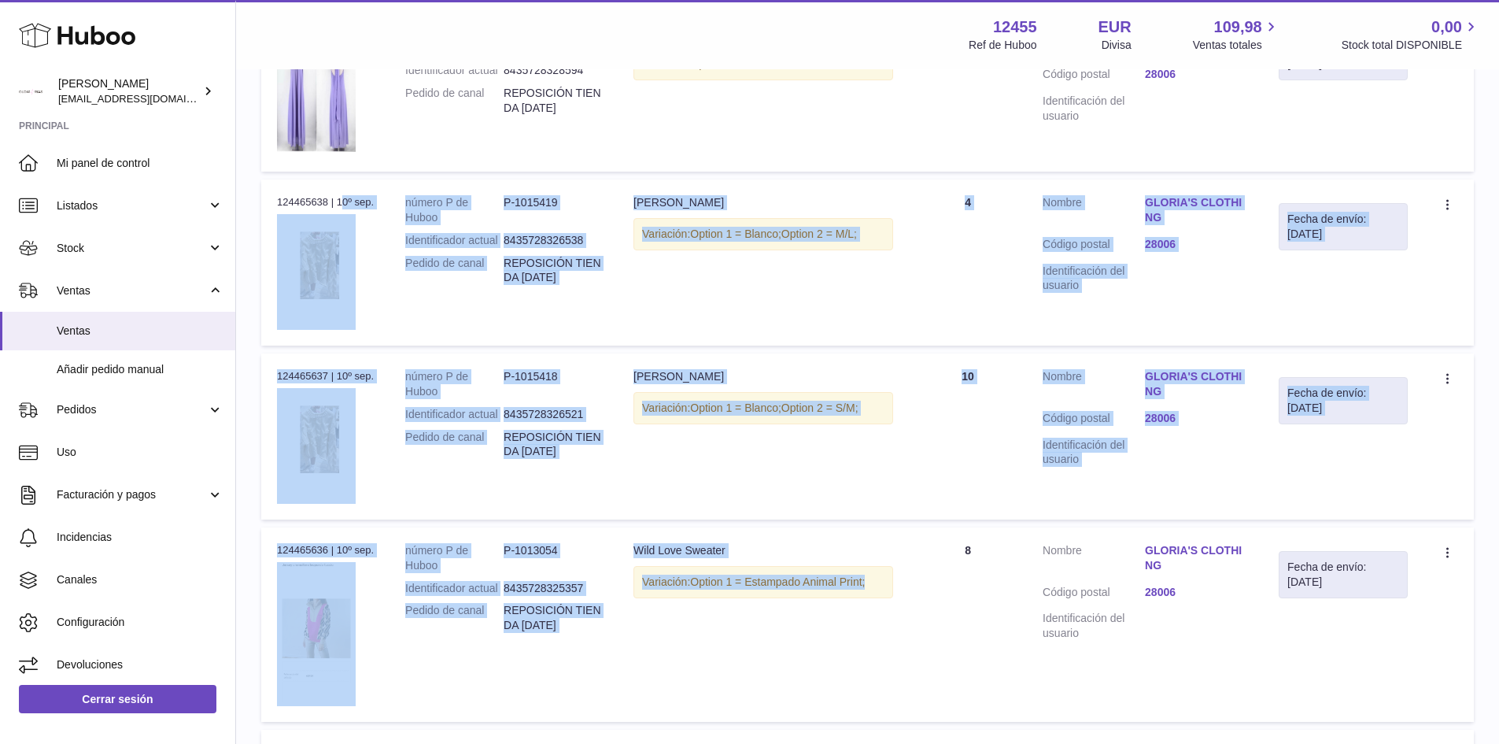
drag, startPoint x: 891, startPoint y: 593, endPoint x: 269, endPoint y: 187, distance: 743.1
click at [269, 187] on tbody "N° de pedido 124761158 | [DATE] número P de Huboo P-1010837 Identificador actua…" at bounding box center [867, 531] width 1213 height 1716
click at [885, 572] on div "Variación: Option 1 = Estampado Animal Print;" at bounding box center [764, 582] width 260 height 32
drag, startPoint x: 990, startPoint y: 375, endPoint x: 931, endPoint y: 382, distance: 59.4
click at [944, 374] on td "Cantidad 10" at bounding box center [968, 436] width 118 height 166
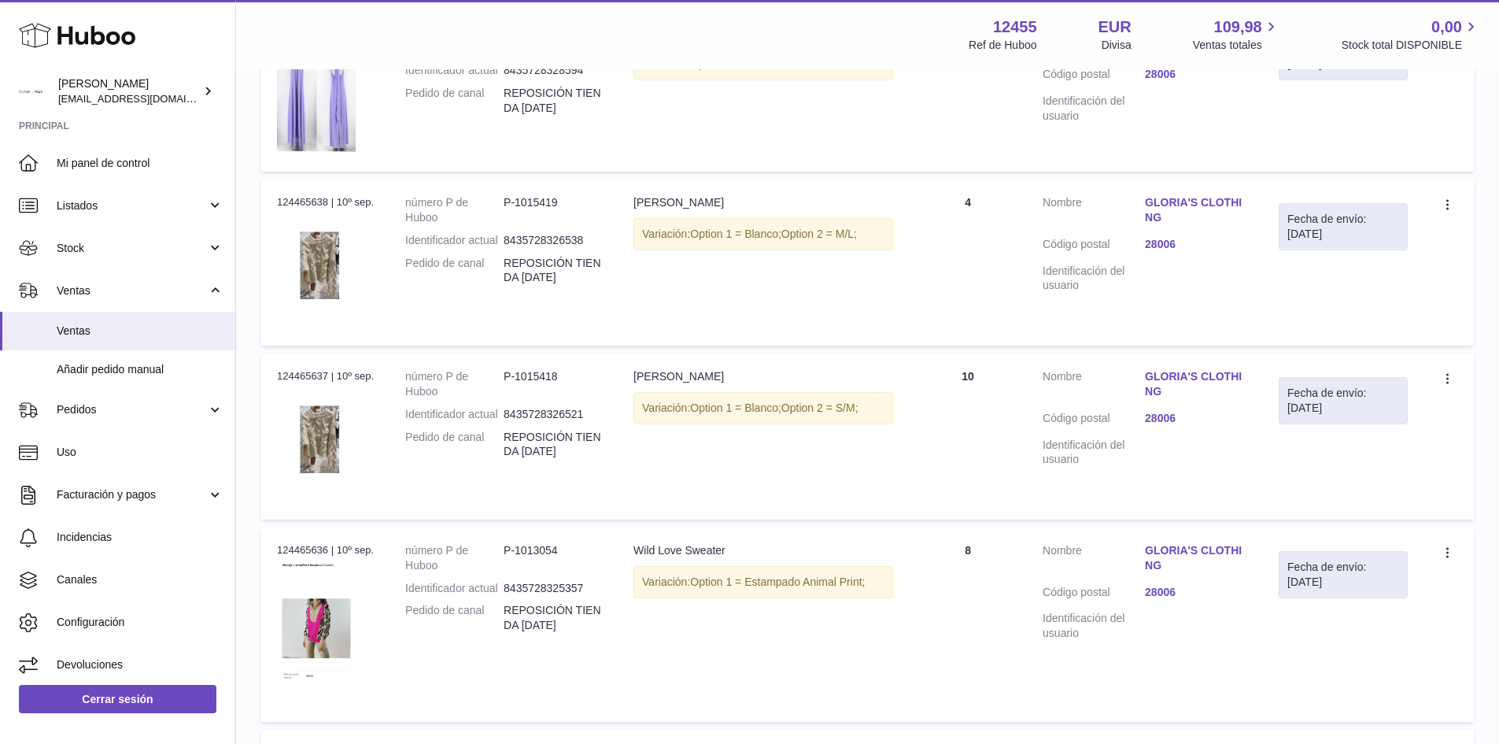
click at [882, 421] on div "Variación: Option 1 = Blanco; Option 2 = S/M;" at bounding box center [764, 408] width 260 height 32
drag, startPoint x: 852, startPoint y: 415, endPoint x: 586, endPoint y: 370, distance: 269.8
click at [607, 387] on tr "N° de pedido 124465637 | [DATE] número P de Huboo P-1015418 Identificador actua…" at bounding box center [867, 436] width 1213 height 166
click at [564, 432] on dd "REPOSICIÓN TIENDA [DATE]" at bounding box center [553, 445] width 98 height 30
drag, startPoint x: 623, startPoint y: 385, endPoint x: 850, endPoint y: 391, distance: 226.8
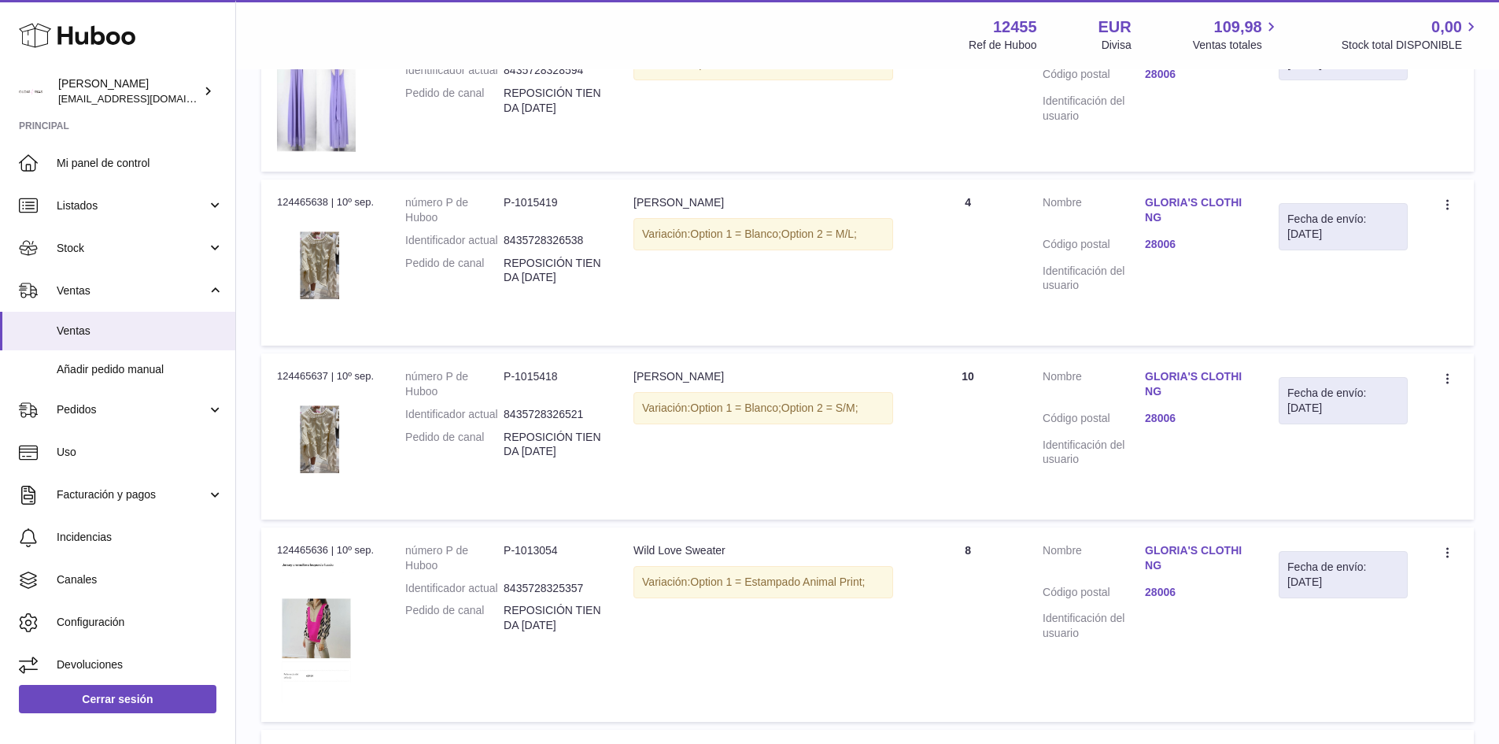
click at [852, 391] on td "Descripción Teddy Sweater Variación: Option 1 = Blanco; Option 2 = S/M;" at bounding box center [763, 436] width 291 height 166
click at [742, 424] on td "Descripción Teddy Sweater Variación: Option 1 = Blanco; Option 2 = S/M;" at bounding box center [763, 436] width 291 height 166
